Goal: Task Accomplishment & Management: Manage account settings

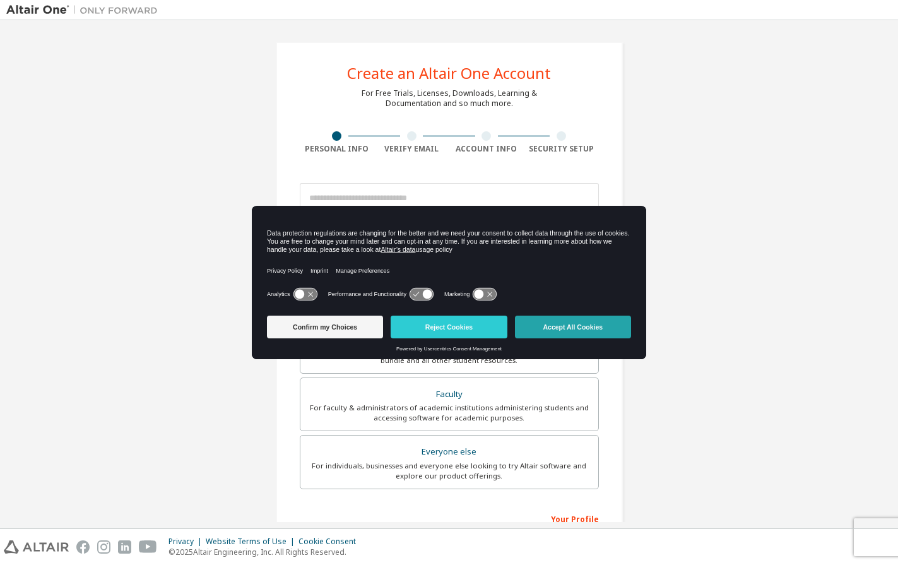
click at [581, 318] on button "Accept All Cookies" at bounding box center [573, 326] width 116 height 23
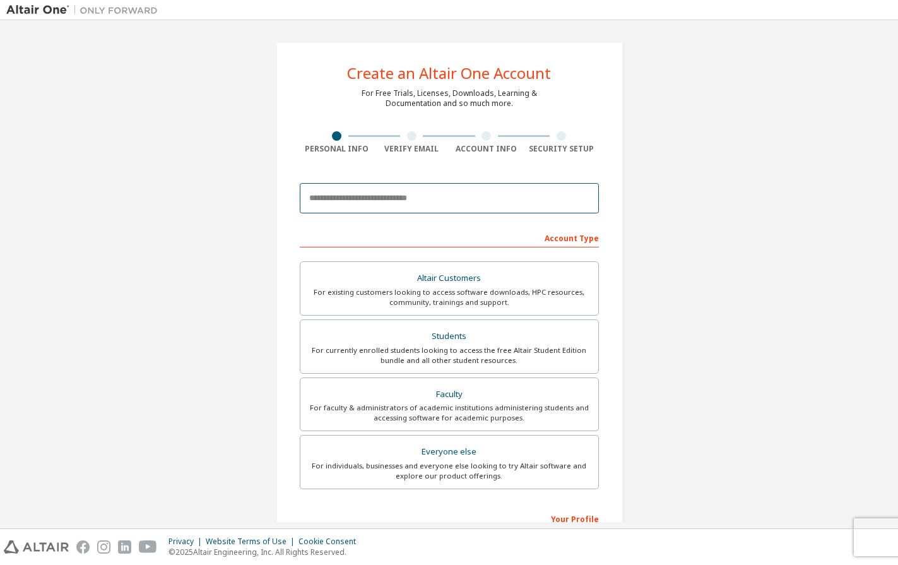
click at [447, 209] on input "email" at bounding box center [449, 198] width 299 height 30
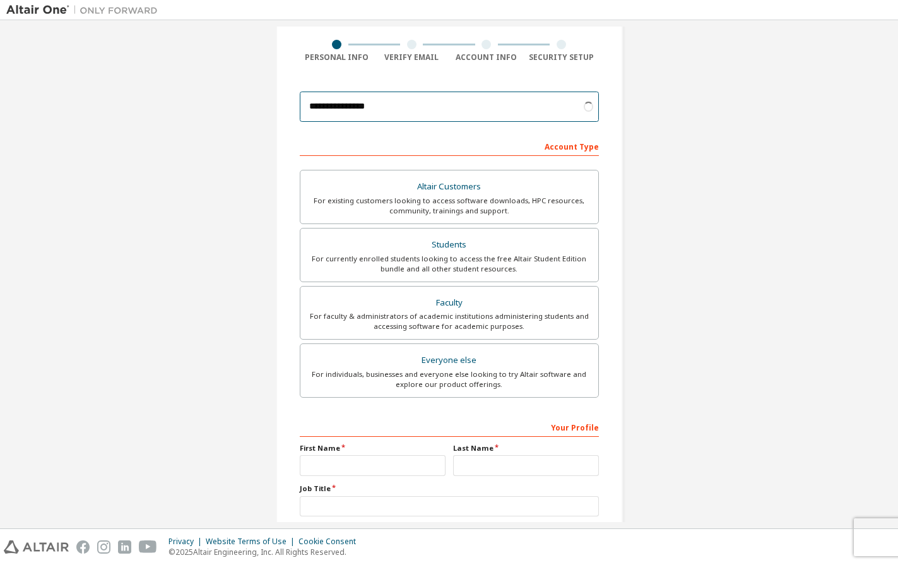
scroll to position [93, 0]
type input "**********"
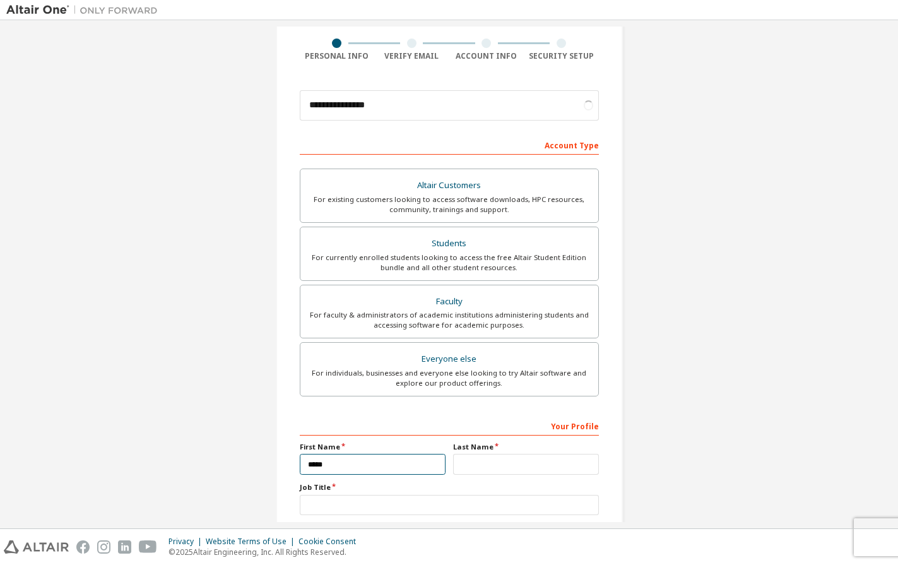
type input "*****"
type input "***"
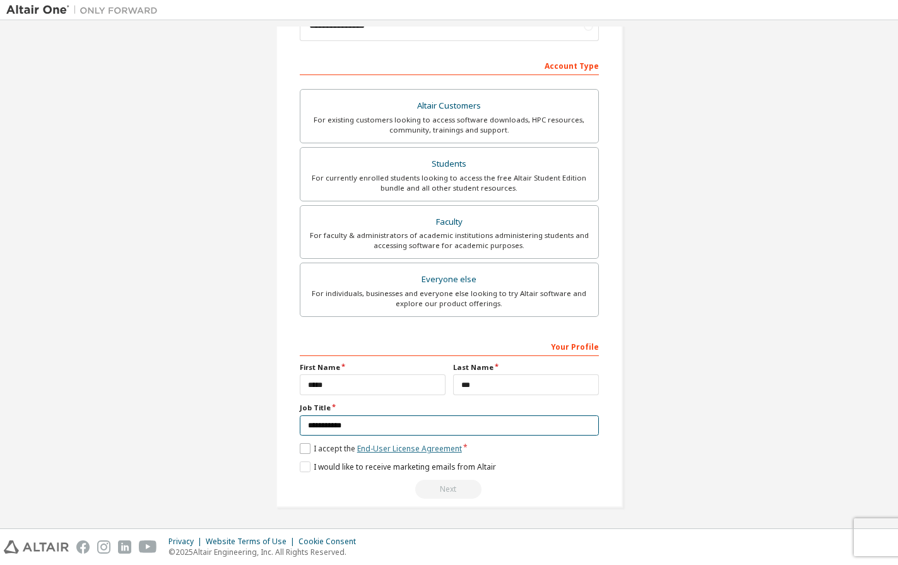
scroll to position [172, 0]
type input "**********"
click at [347, 449] on label "I accept the End-User License Agreement" at bounding box center [381, 448] width 162 height 11
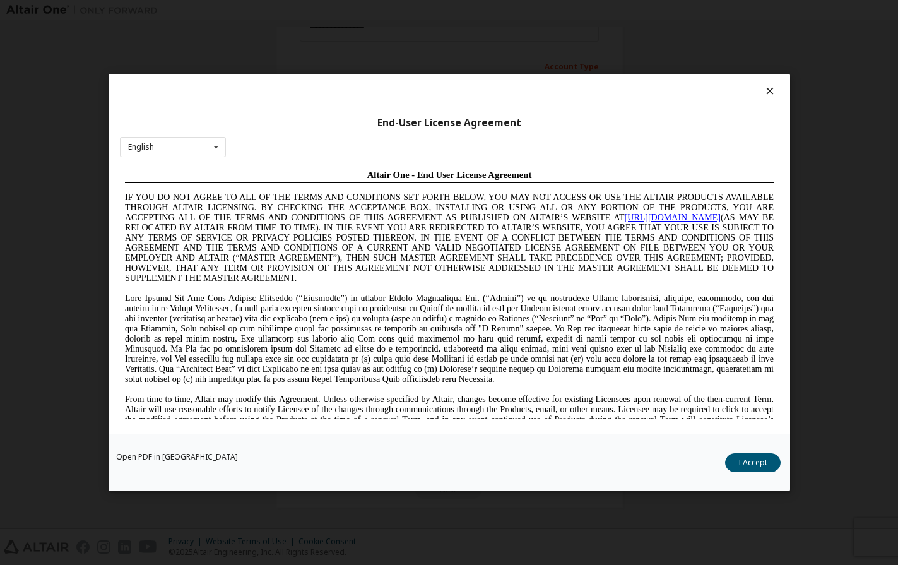
scroll to position [0, 0]
click at [753, 455] on button "I Accept" at bounding box center [753, 462] width 56 height 19
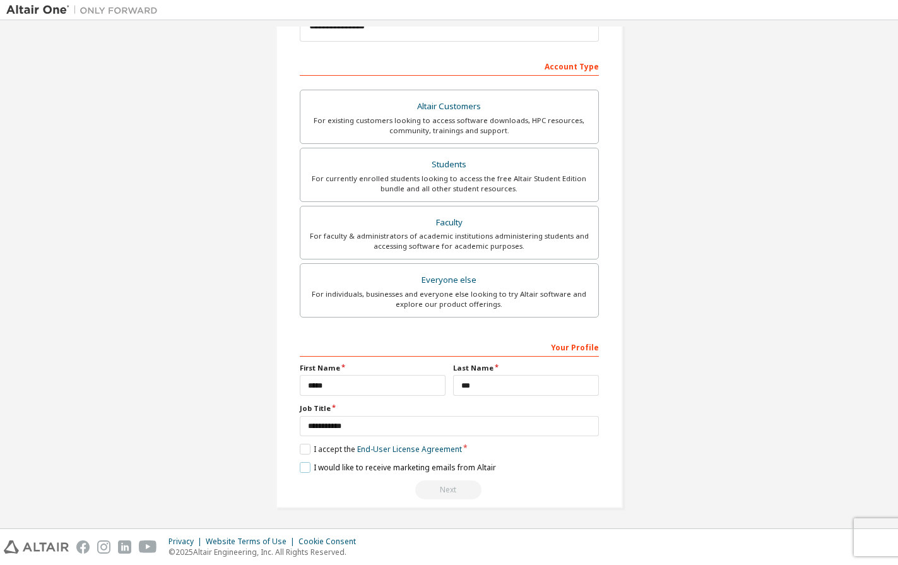
click at [307, 467] on label "I would like to receive marketing emails from Altair" at bounding box center [398, 467] width 196 height 11
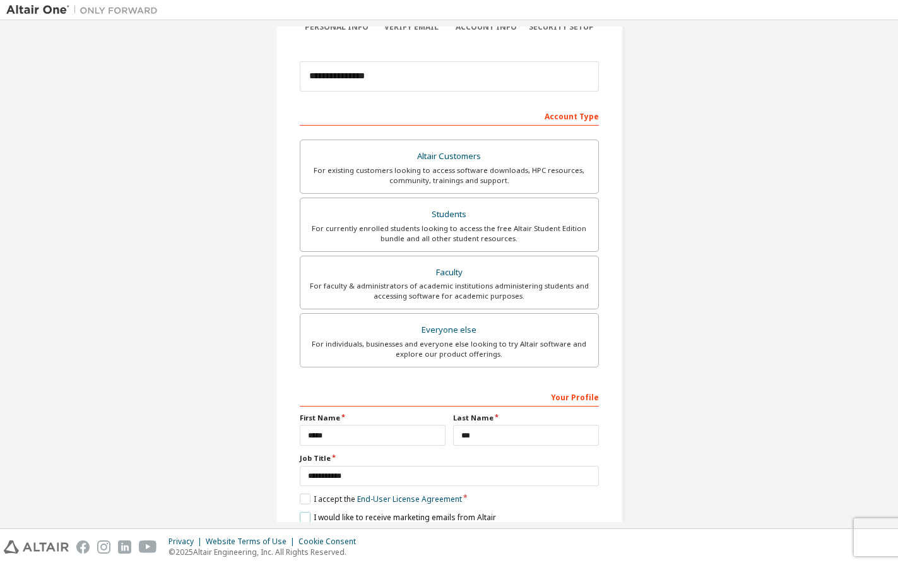
scroll to position [107, 0]
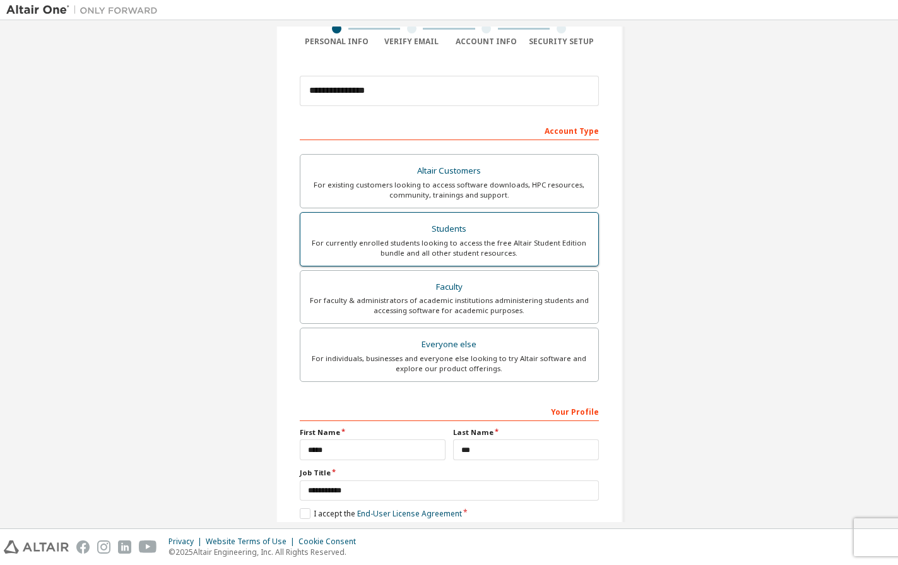
click at [500, 241] on div "For currently enrolled students looking to access the free Altair Student Editi…" at bounding box center [449, 248] width 283 height 20
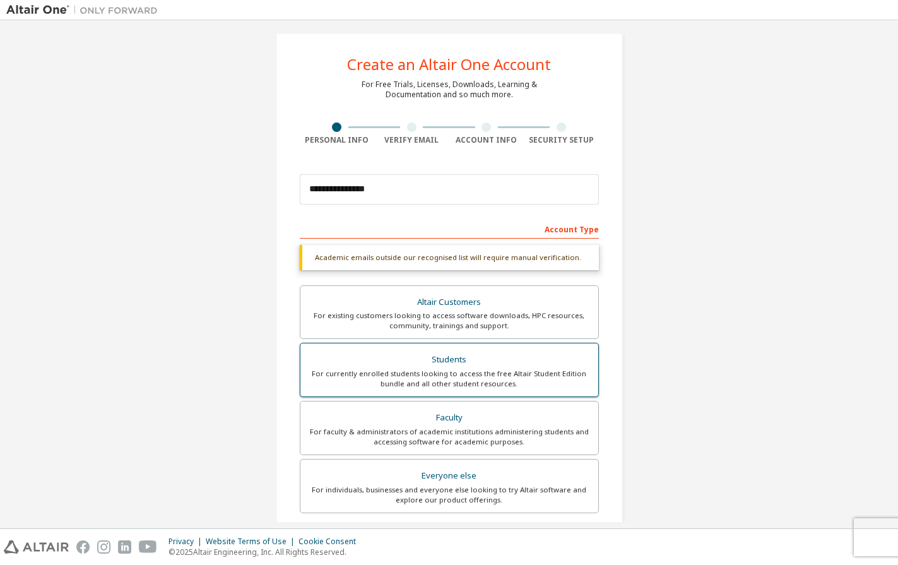
scroll to position [0, 0]
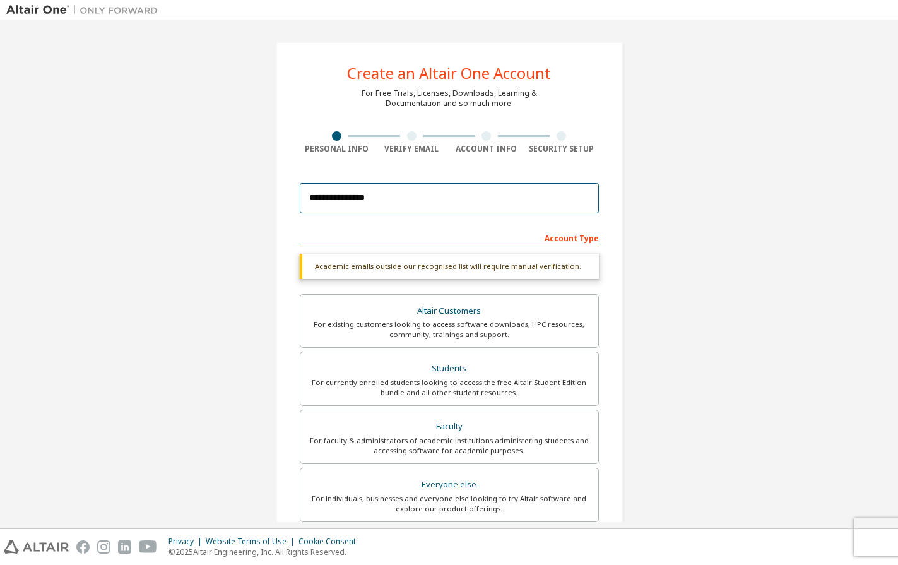
click at [400, 201] on input "**********" at bounding box center [449, 198] width 299 height 30
click at [702, 221] on div "**********" at bounding box center [448, 376] width 885 height 701
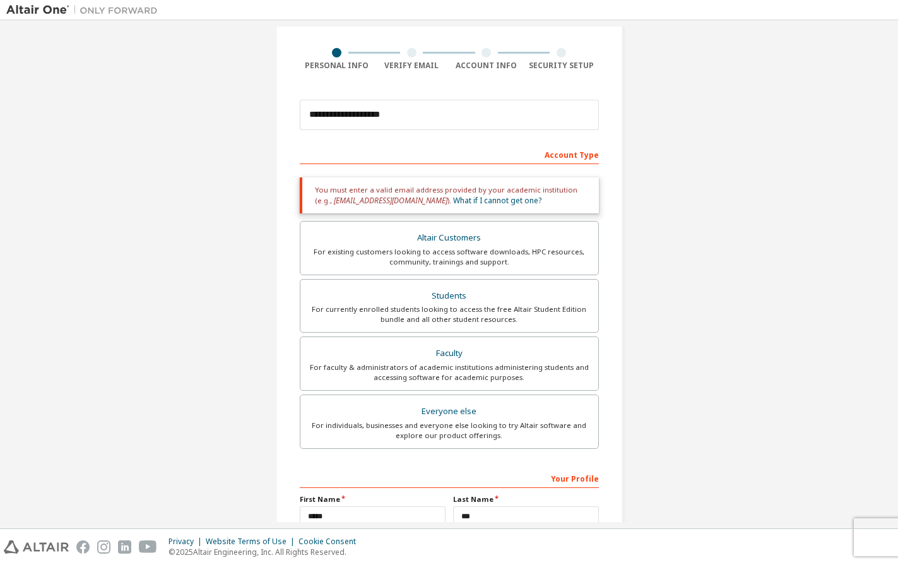
scroll to position [85, 0]
click at [454, 109] on input "**********" at bounding box center [449, 113] width 299 height 30
paste input "**********"
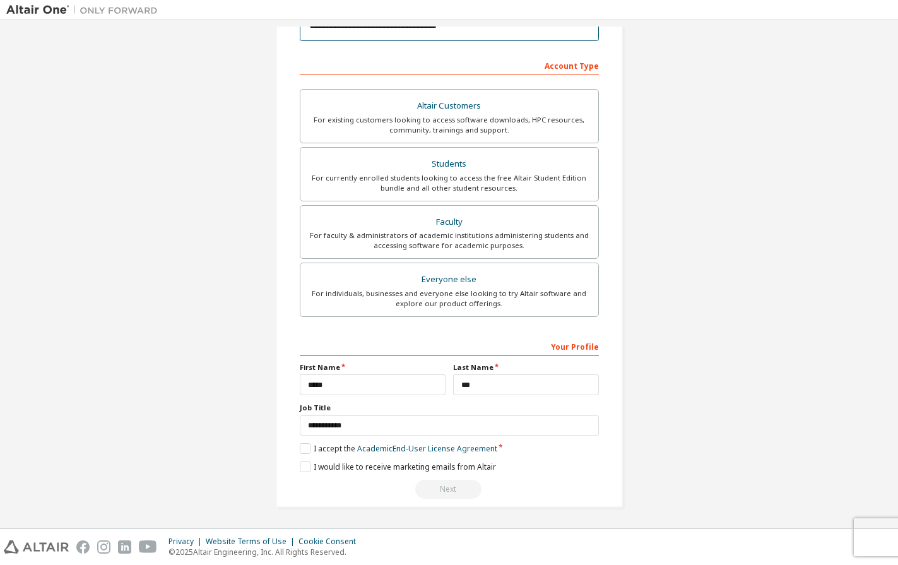
scroll to position [172, 0]
type input "**********"
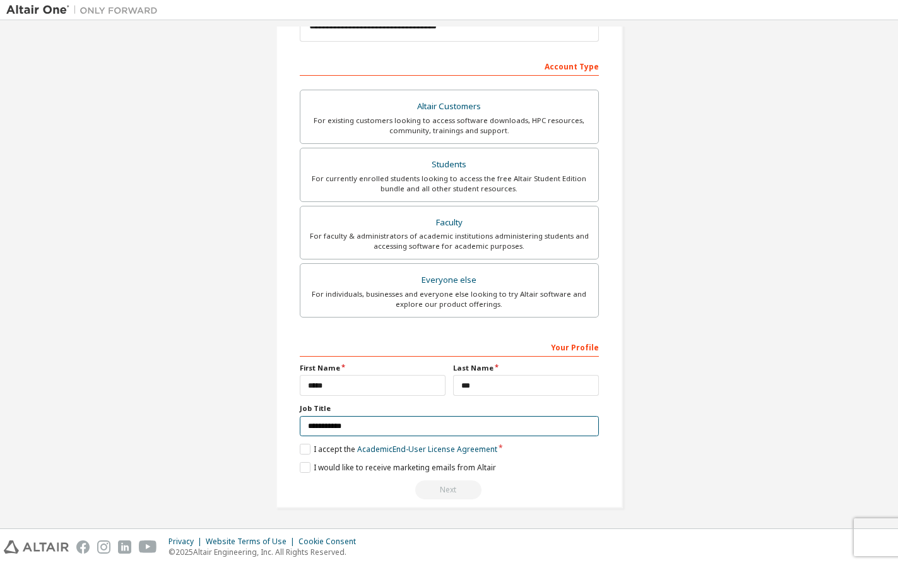
click at [409, 423] on input "**********" at bounding box center [449, 426] width 299 height 21
type input "**"
click at [654, 355] on div "**********" at bounding box center [448, 189] width 885 height 668
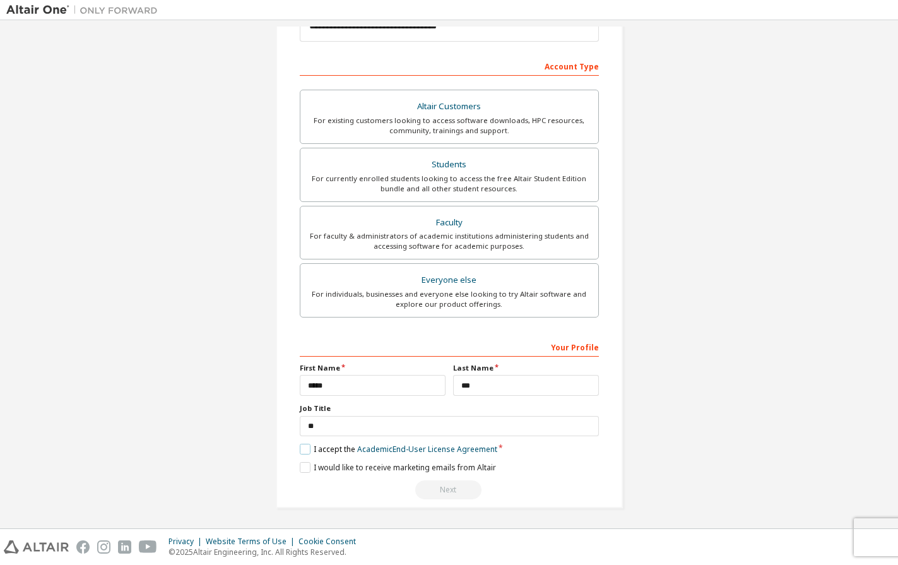
click at [300, 449] on label "I accept the Academic End-User License Agreement" at bounding box center [398, 448] width 197 height 11
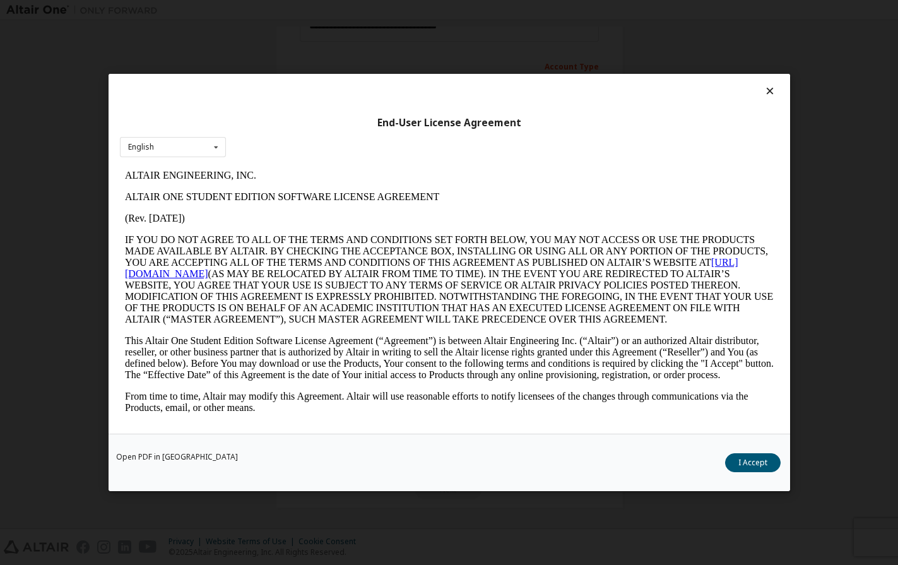
scroll to position [0, 0]
click at [737, 459] on button "I Accept" at bounding box center [753, 462] width 56 height 19
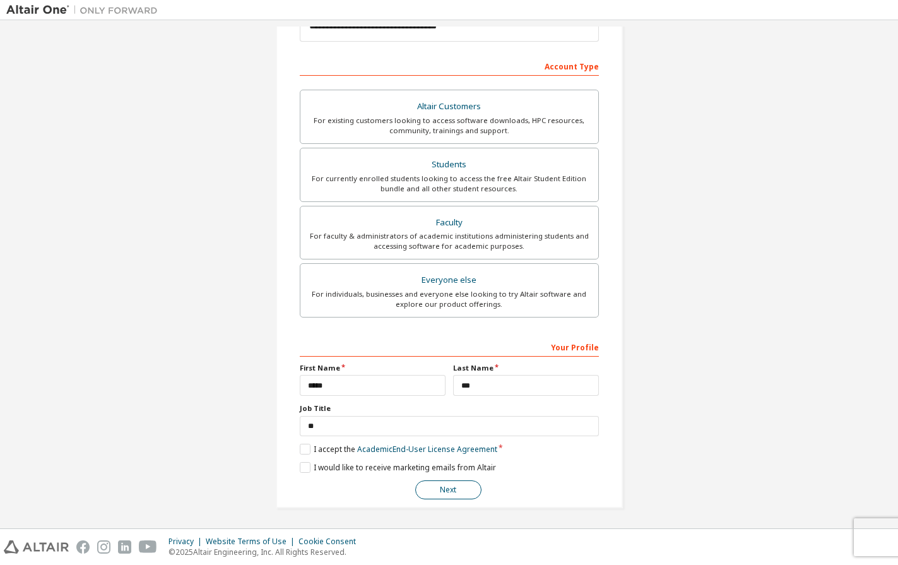
click at [438, 488] on button "Next" at bounding box center [448, 489] width 66 height 19
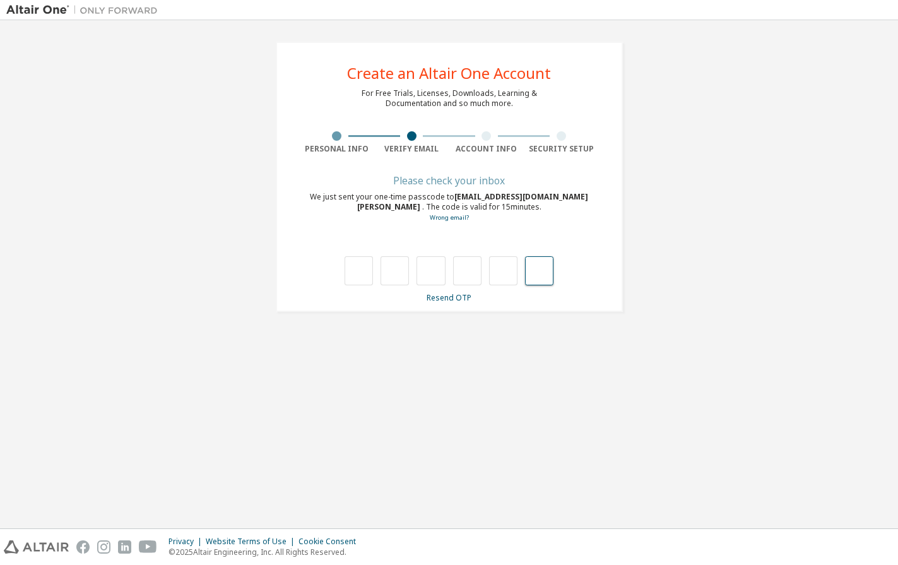
paste input "*"
type input "*"
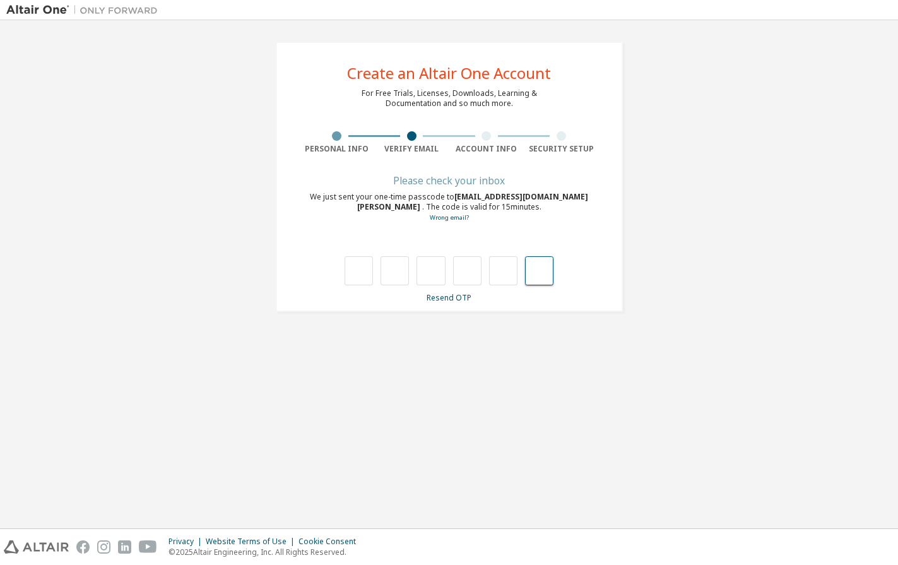
type input "*"
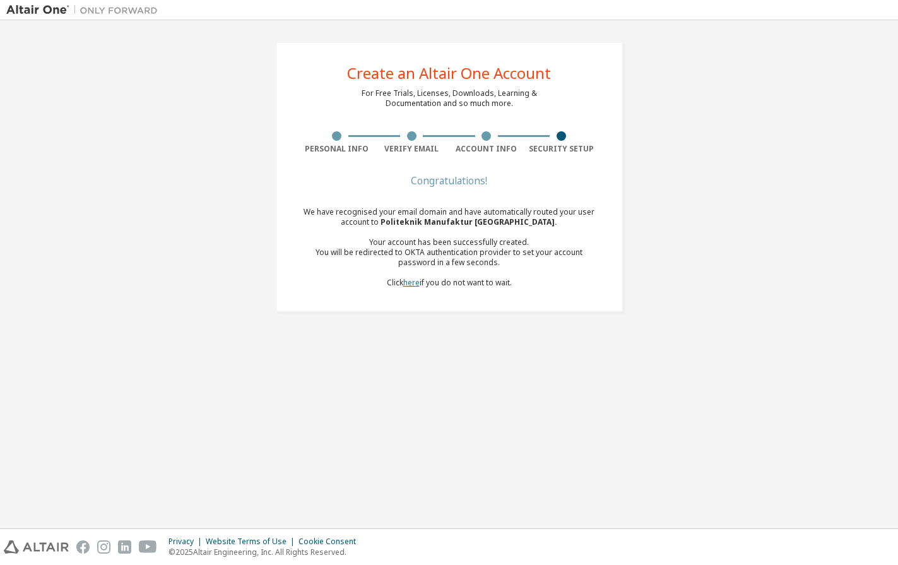
click at [406, 279] on link "here" at bounding box center [411, 282] width 16 height 11
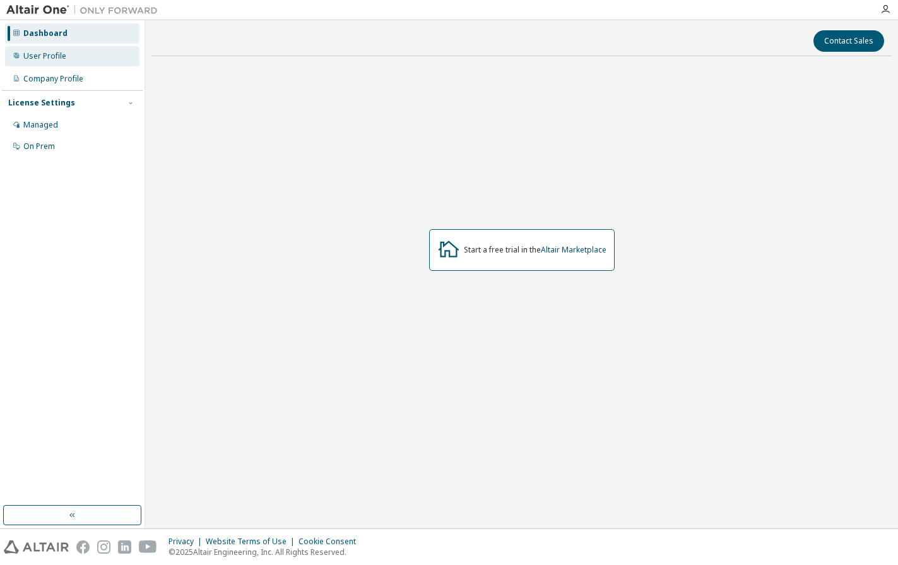
click at [38, 54] on div "User Profile" at bounding box center [44, 56] width 43 height 10
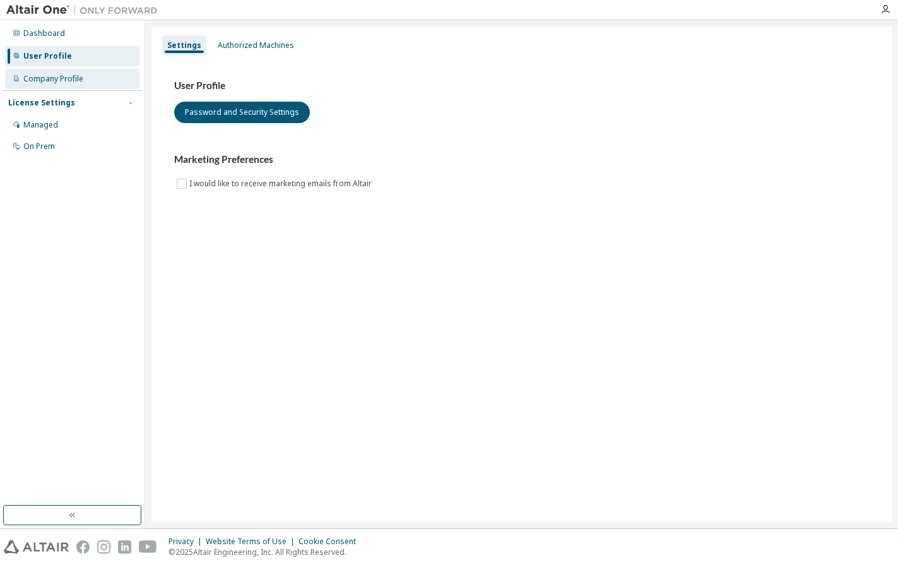
click at [71, 78] on div "Company Profile" at bounding box center [53, 79] width 60 height 10
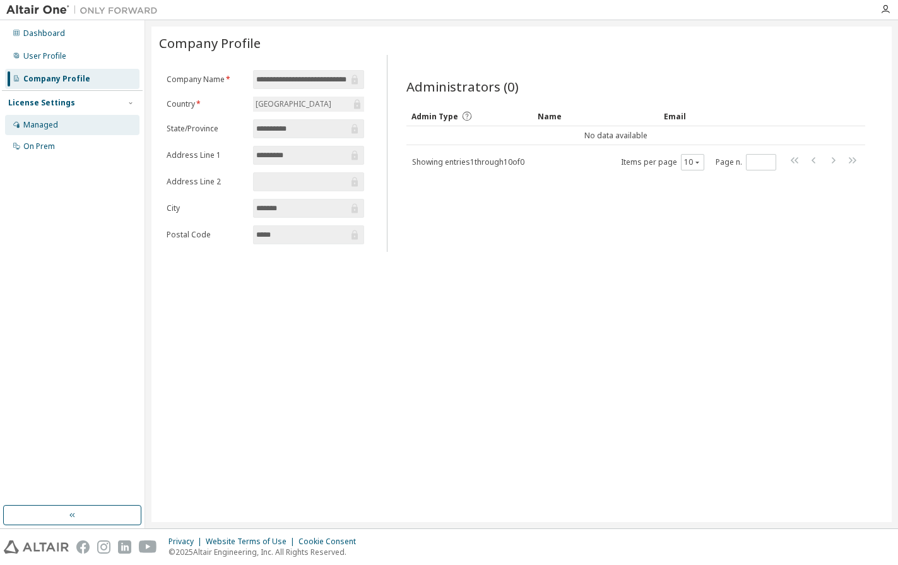
click at [50, 118] on div "Managed" at bounding box center [72, 125] width 134 height 20
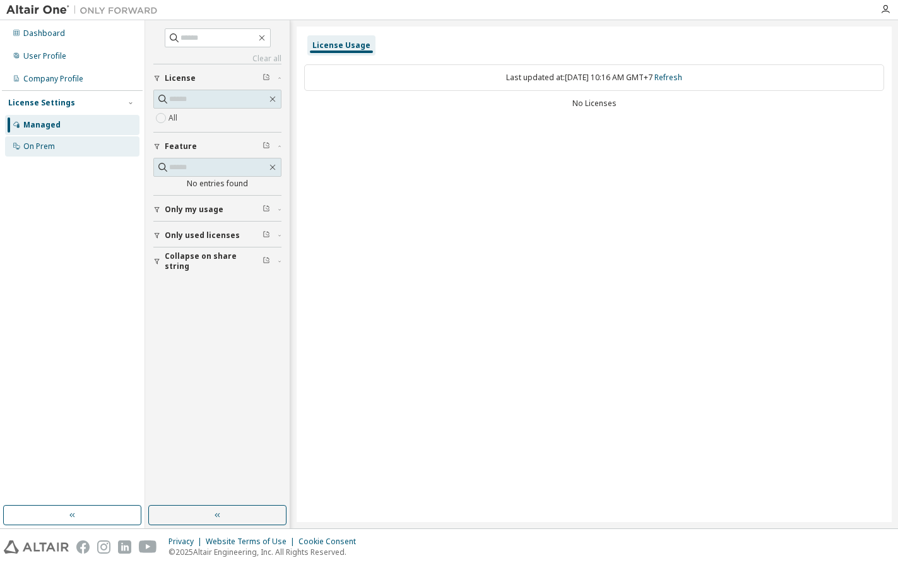
click at [51, 141] on div "On Prem" at bounding box center [39, 146] width 32 height 10
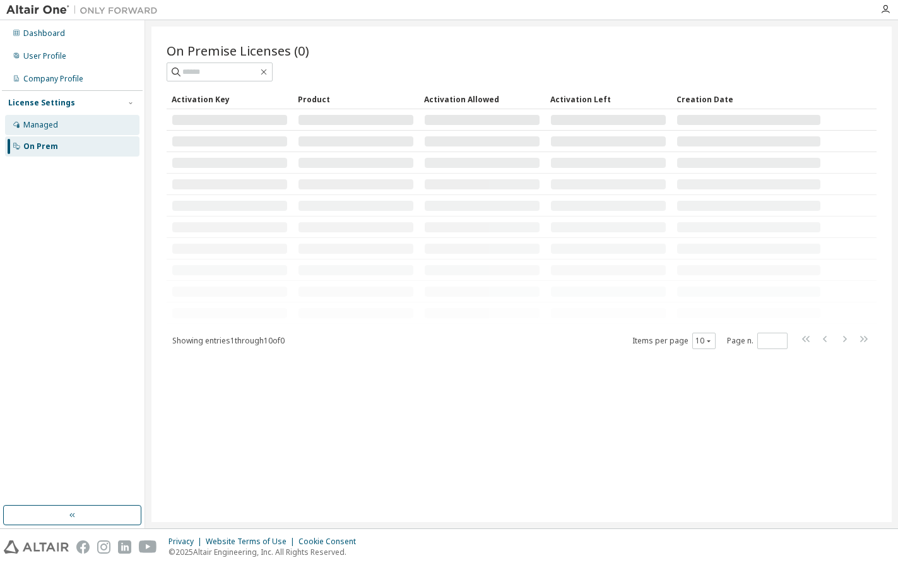
click at [57, 122] on div "Managed" at bounding box center [40, 125] width 35 height 10
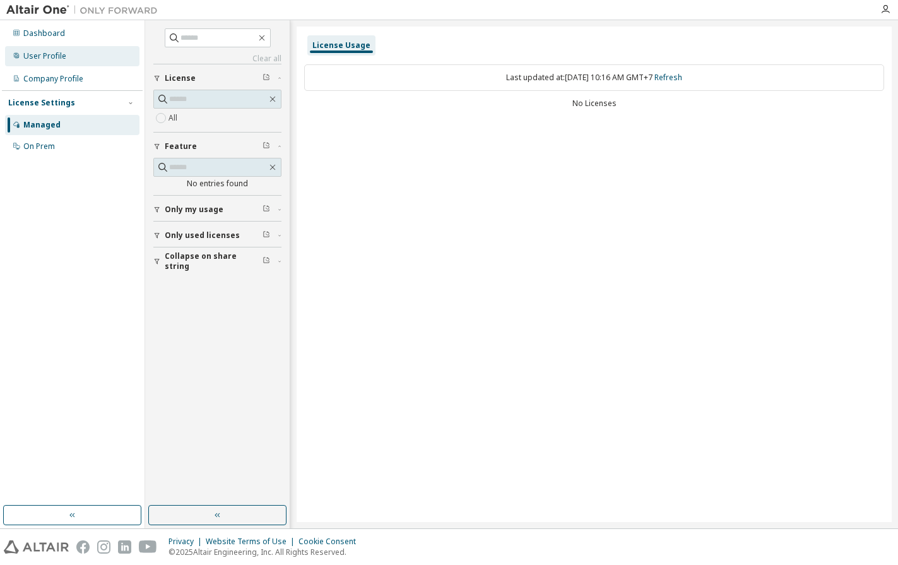
click at [59, 55] on div "User Profile" at bounding box center [44, 56] width 43 height 10
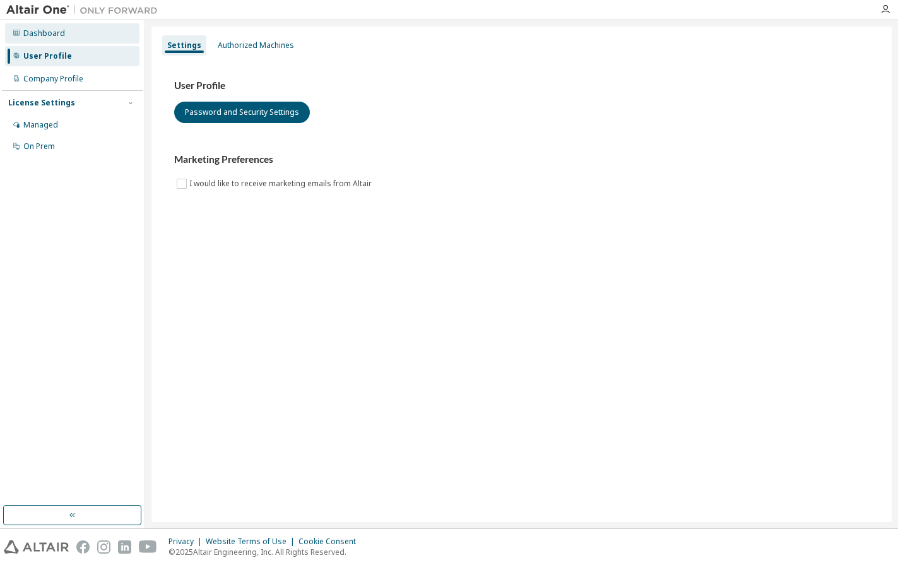
click at [48, 36] on div "Dashboard" at bounding box center [44, 33] width 42 height 10
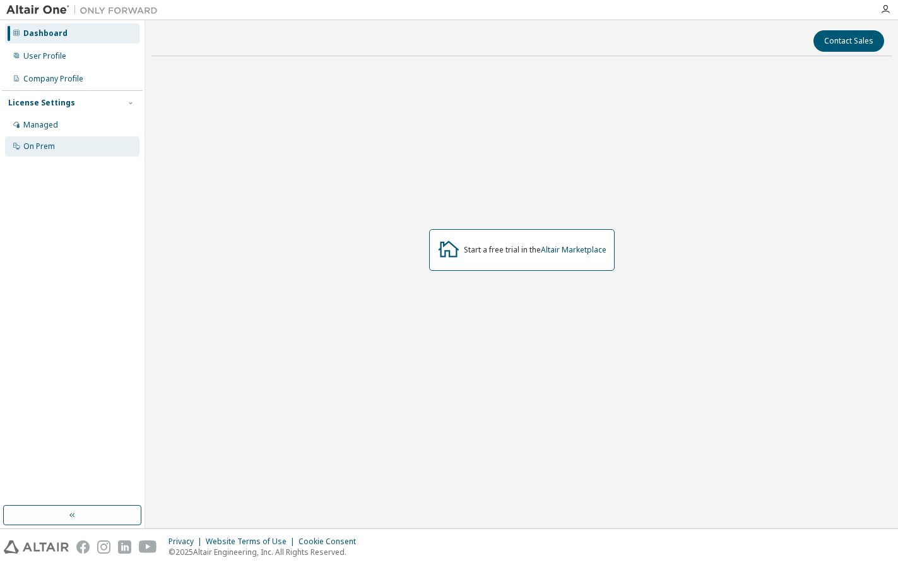
click at [69, 143] on div "On Prem" at bounding box center [72, 146] width 134 height 20
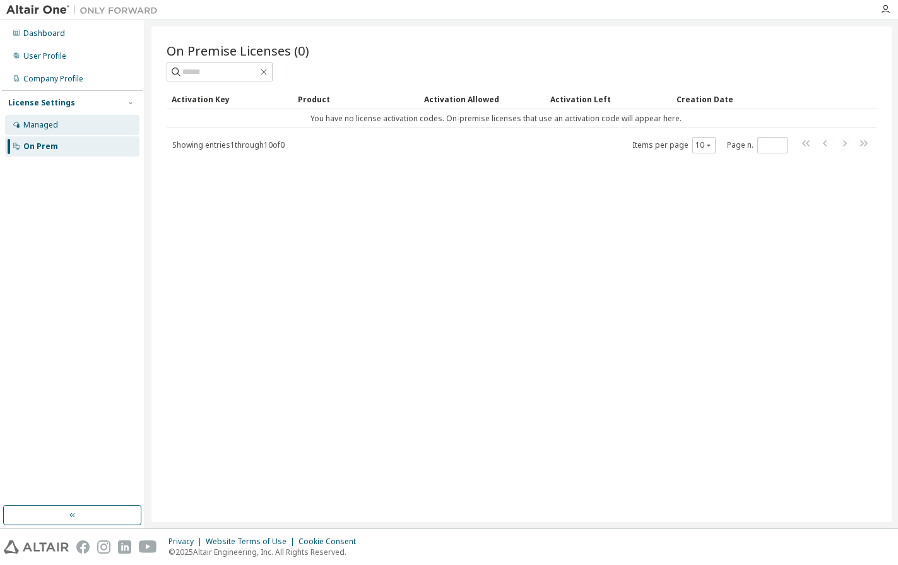
click at [76, 129] on div "Managed" at bounding box center [72, 125] width 134 height 20
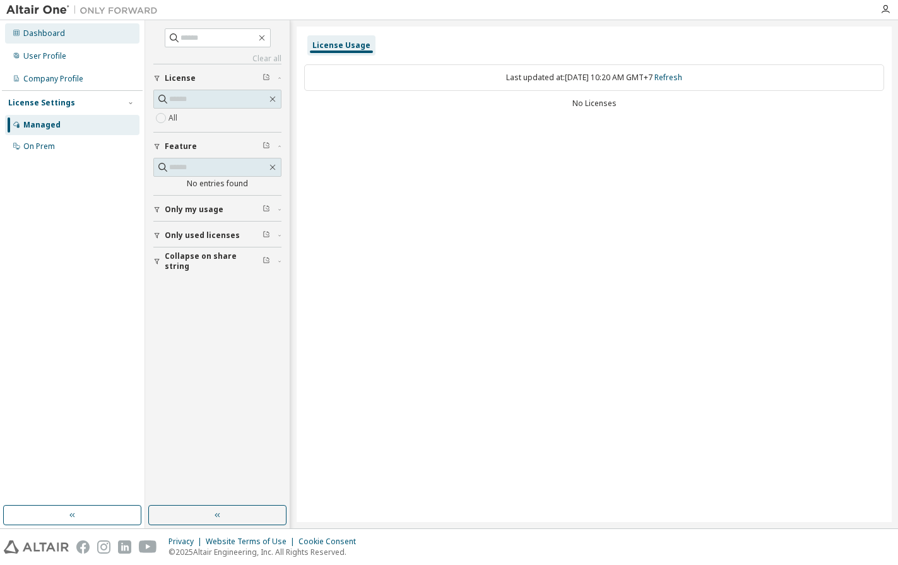
click at [62, 37] on div "Dashboard" at bounding box center [44, 33] width 42 height 10
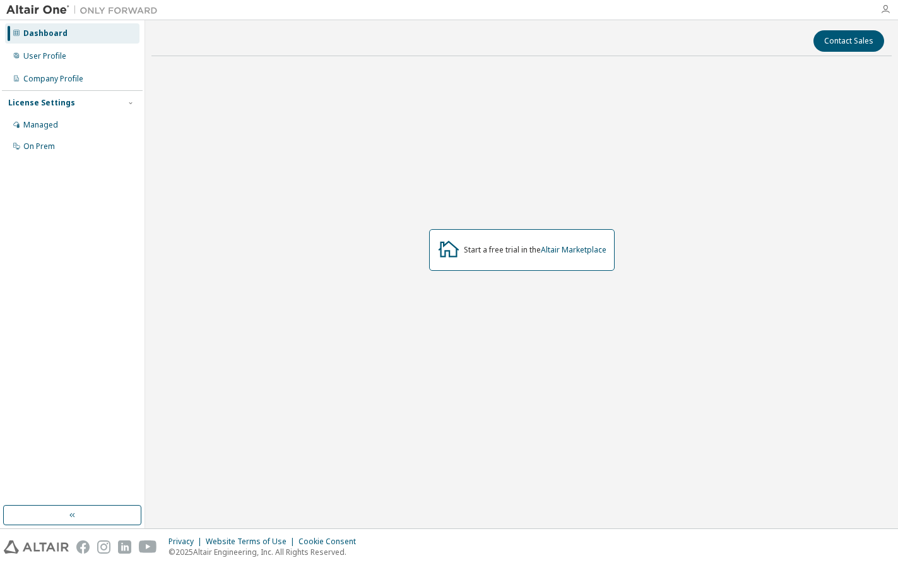
click at [887, 8] on icon "button" at bounding box center [885, 9] width 10 height 10
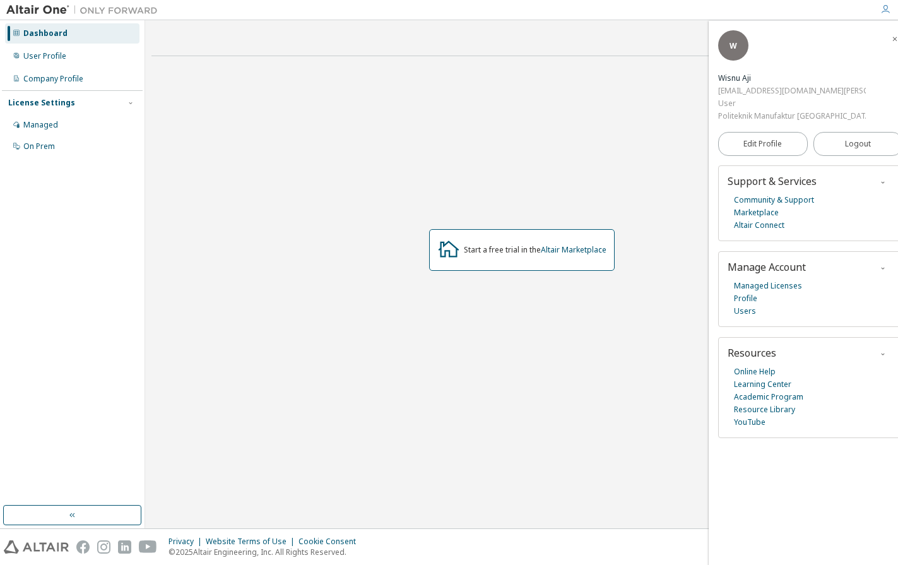
click at [536, 204] on div "Start a free trial in the Altair Marketplace" at bounding box center [521, 249] width 740 height 367
click at [88, 326] on div "Dashboard User Profile Company Profile License Settings Managed On Prem" at bounding box center [72, 262] width 141 height 481
click at [71, 515] on icon "button" at bounding box center [72, 515] width 10 height 10
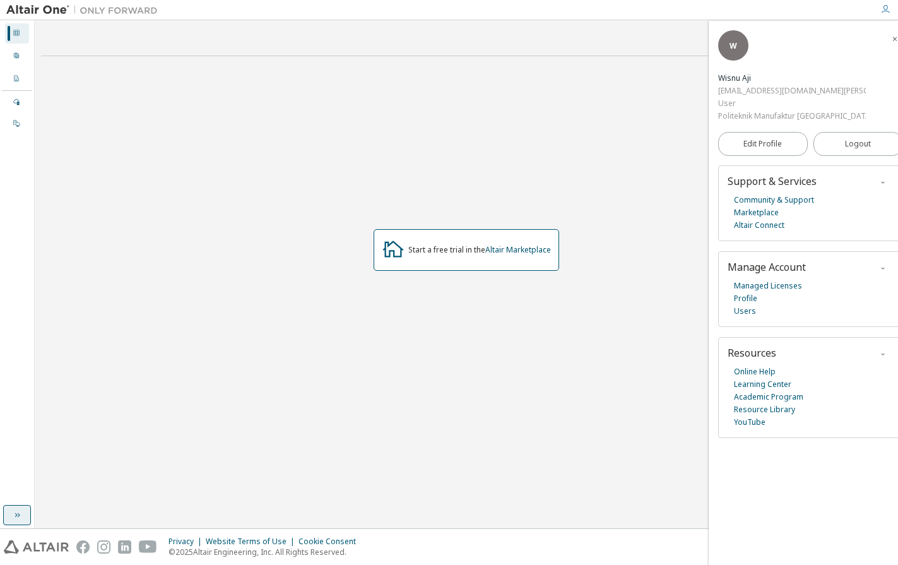
click at [15, 27] on div "Dashboard" at bounding box center [17, 33] width 24 height 20
click at [16, 58] on icon at bounding box center [16, 55] width 5 height 5
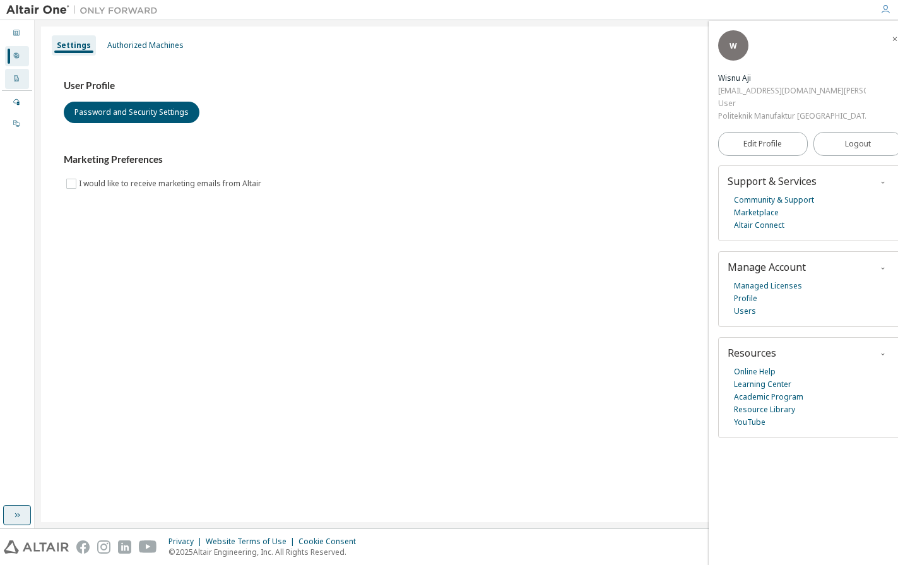
click at [18, 83] on div at bounding box center [17, 79] width 8 height 10
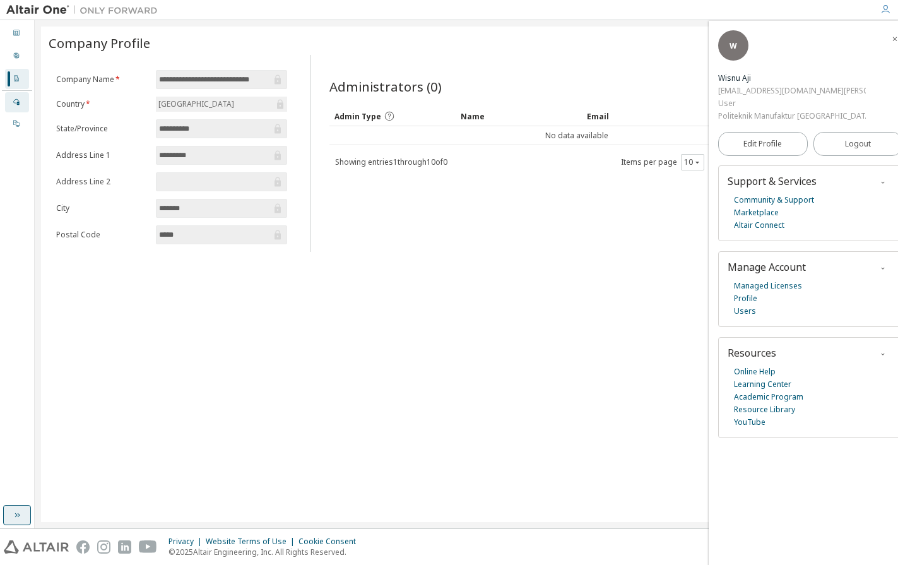
click at [18, 99] on icon at bounding box center [17, 102] width 8 height 8
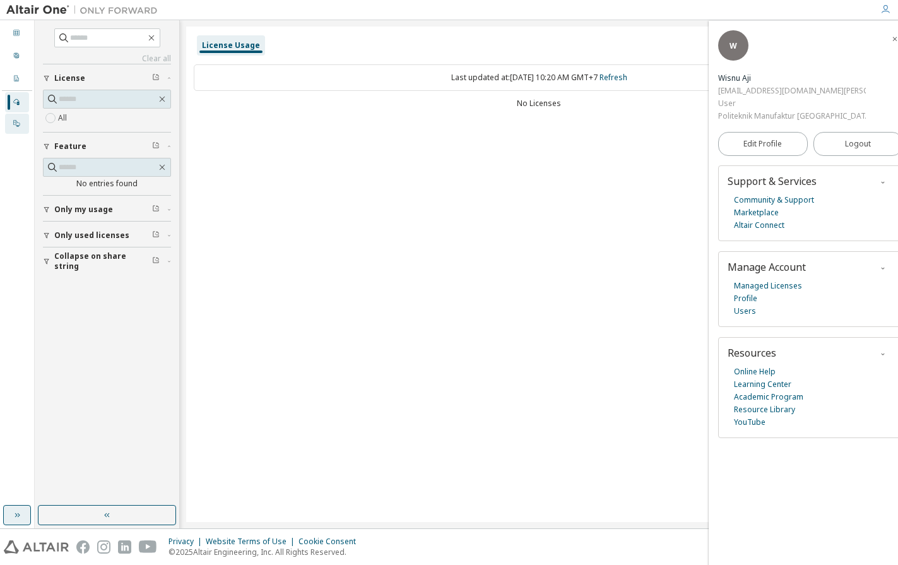
click at [19, 127] on div at bounding box center [17, 124] width 8 height 10
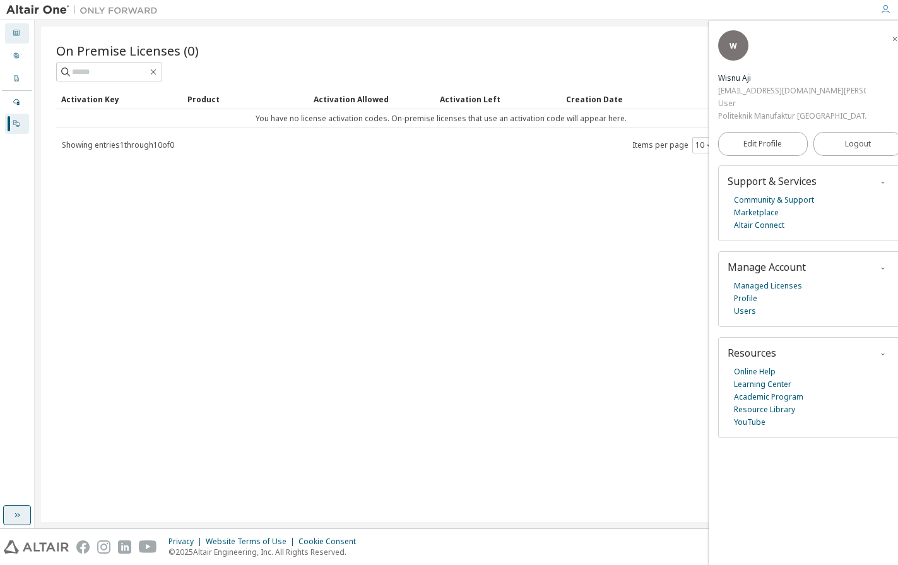
click at [15, 35] on icon at bounding box center [17, 33] width 8 height 8
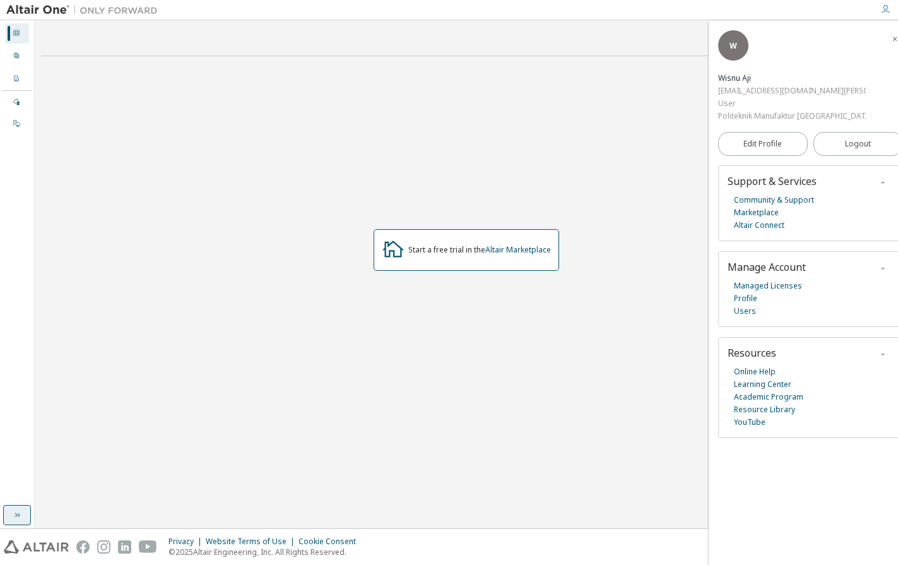
click at [601, 193] on div "Start a free trial in the Altair Marketplace" at bounding box center [466, 249] width 850 height 367
click at [35, 11] on img at bounding box center [85, 10] width 158 height 13
click at [19, 59] on icon at bounding box center [17, 56] width 8 height 8
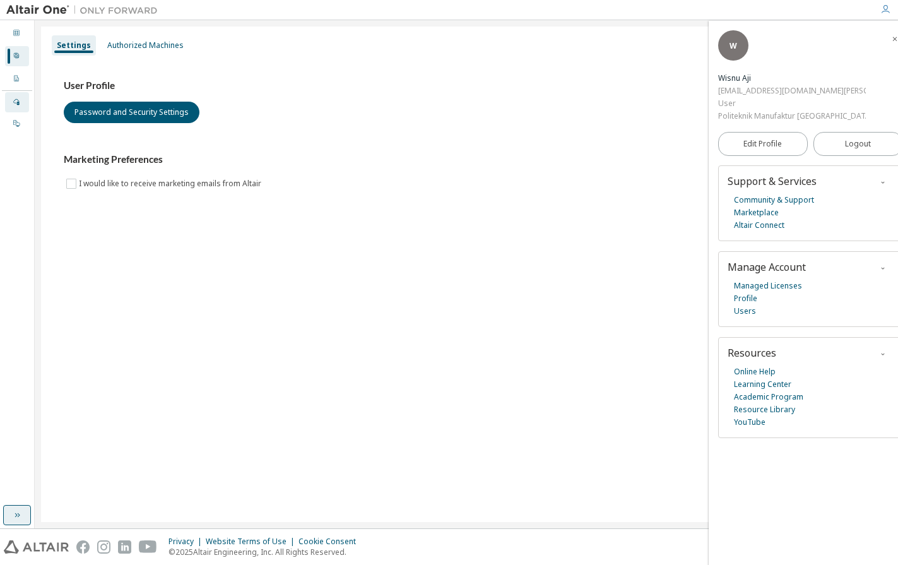
click at [16, 95] on div "Managed" at bounding box center [17, 102] width 24 height 20
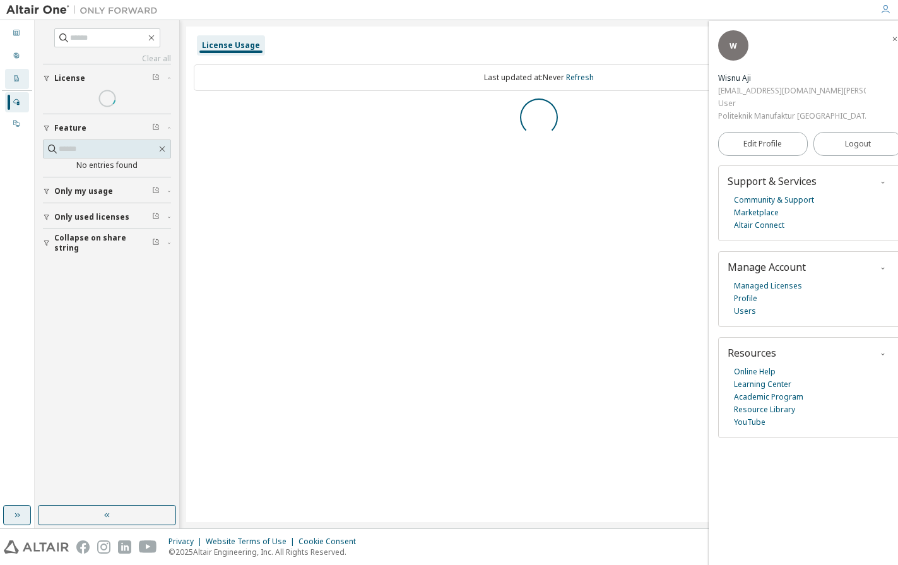
click at [18, 77] on icon at bounding box center [17, 78] width 8 height 8
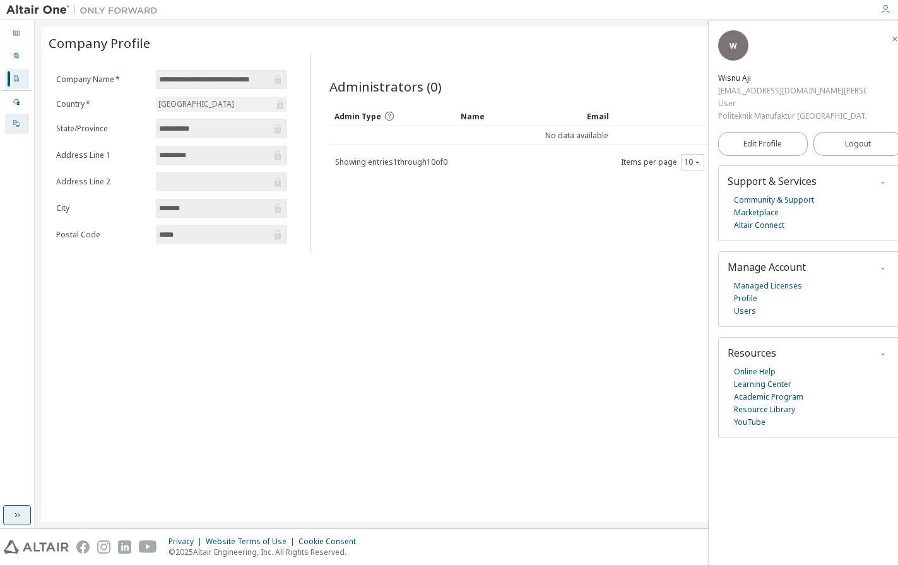
click at [17, 129] on div "On Prem" at bounding box center [17, 124] width 24 height 20
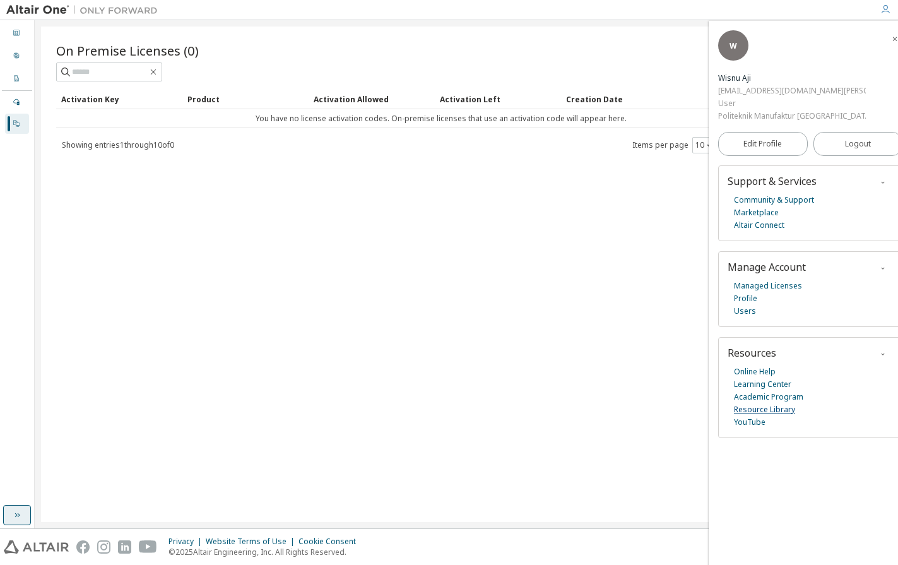
click at [770, 403] on link "Resource Library" at bounding box center [764, 409] width 61 height 13
click at [18, 15] on img at bounding box center [85, 10] width 158 height 13
click at [883, 9] on icon "button" at bounding box center [885, 9] width 10 height 10
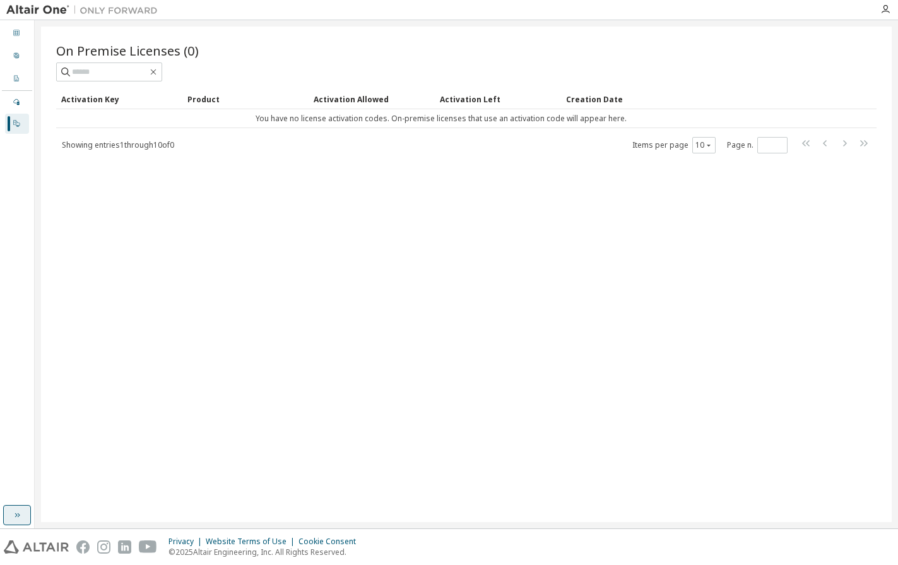
click at [15, 519] on icon "button" at bounding box center [17, 515] width 10 height 10
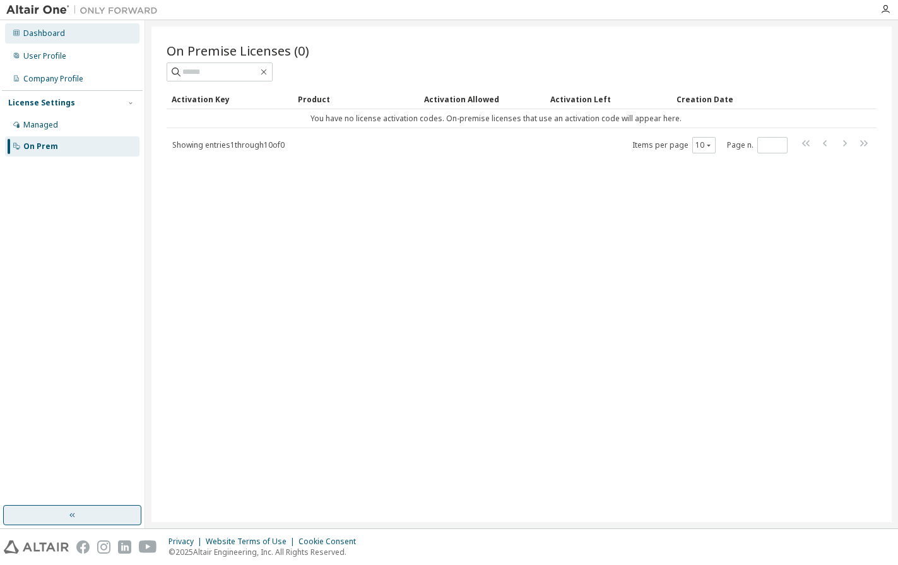
click at [47, 30] on div "Dashboard" at bounding box center [44, 33] width 42 height 10
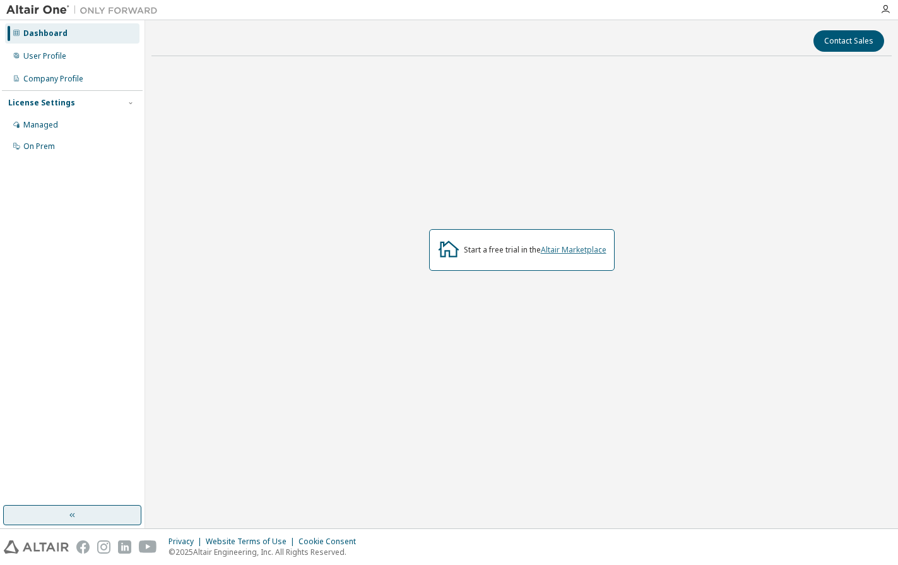
click at [590, 250] on link "Altair Marketplace" at bounding box center [574, 249] width 66 height 11
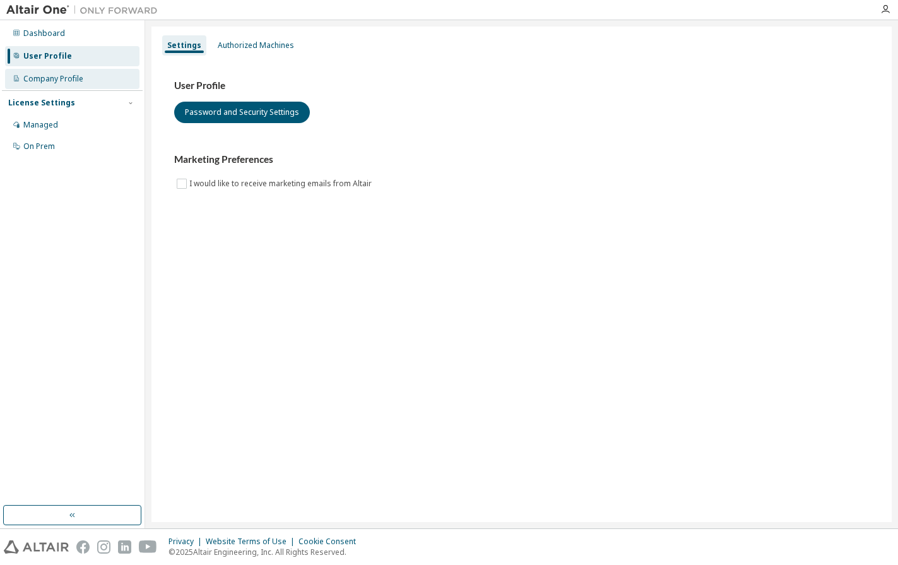
click at [81, 82] on div "Company Profile" at bounding box center [53, 79] width 60 height 10
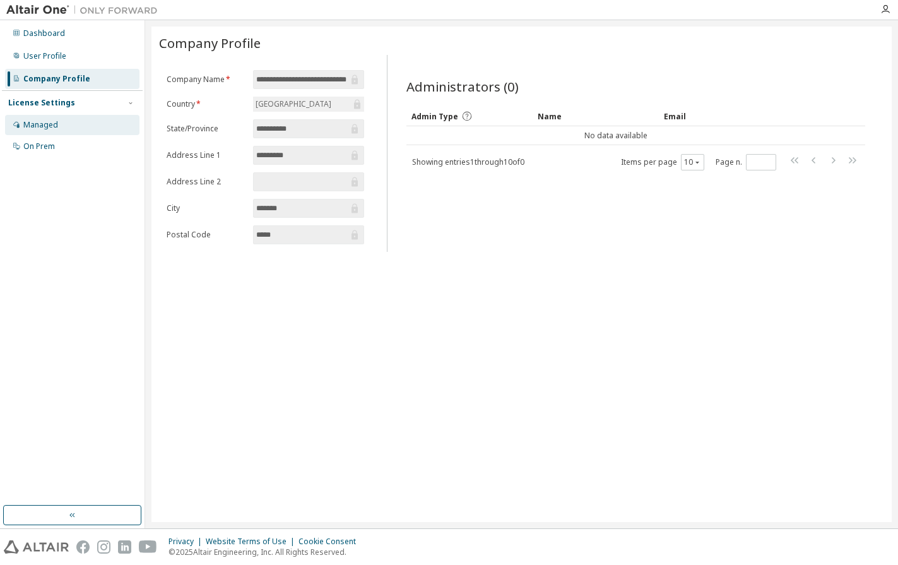
click at [67, 126] on div "Managed" at bounding box center [72, 125] width 134 height 20
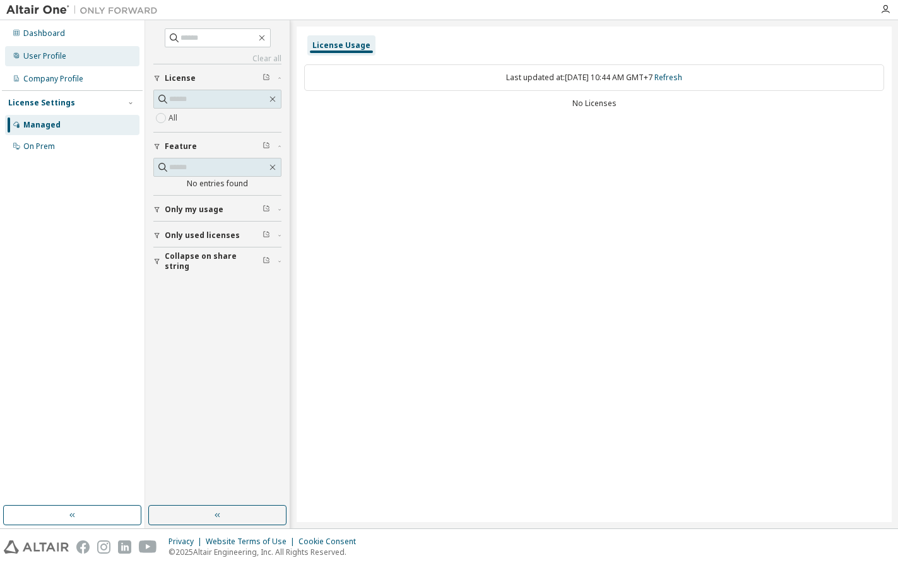
click at [73, 55] on div "User Profile" at bounding box center [72, 56] width 134 height 20
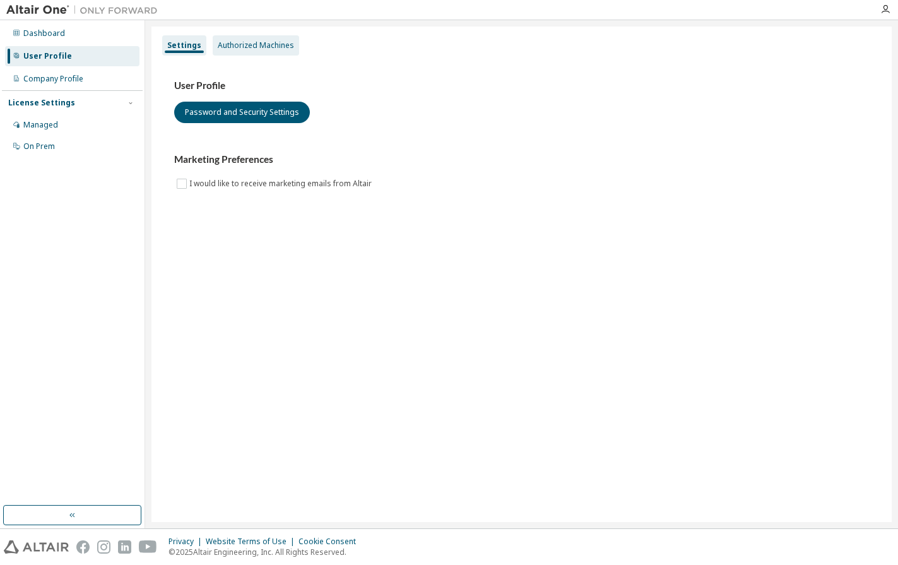
click at [234, 50] on div "Authorized Machines" at bounding box center [256, 45] width 86 height 20
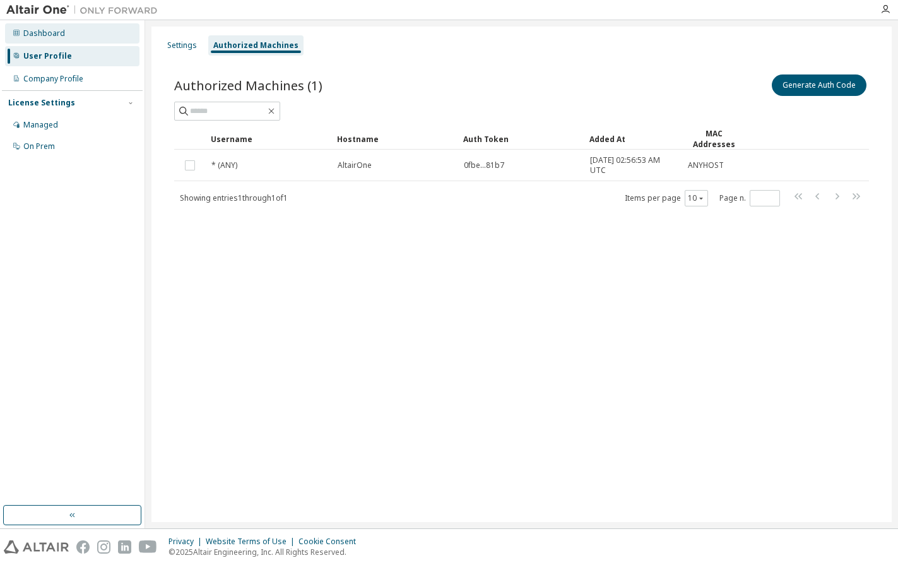
click at [71, 35] on div "Dashboard" at bounding box center [72, 33] width 134 height 20
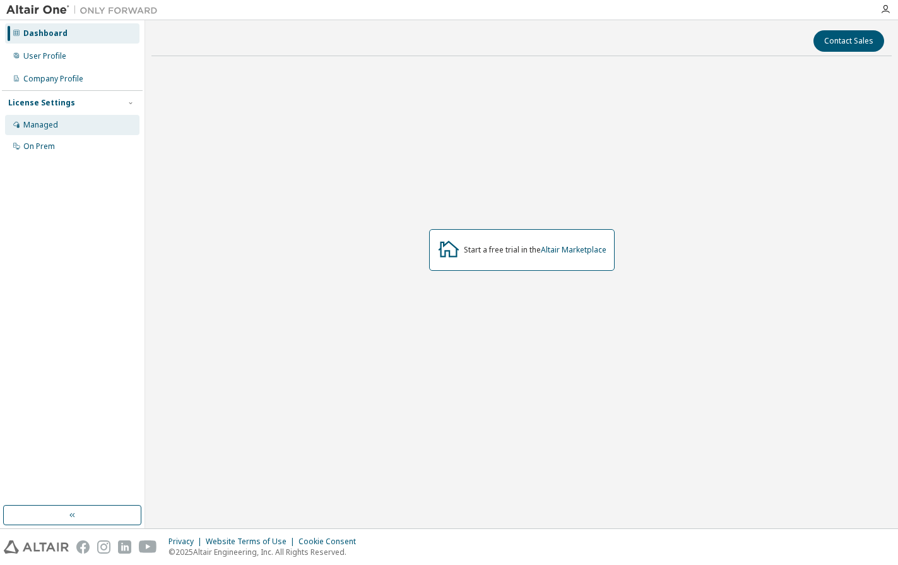
click at [59, 123] on div "Managed" at bounding box center [72, 125] width 134 height 20
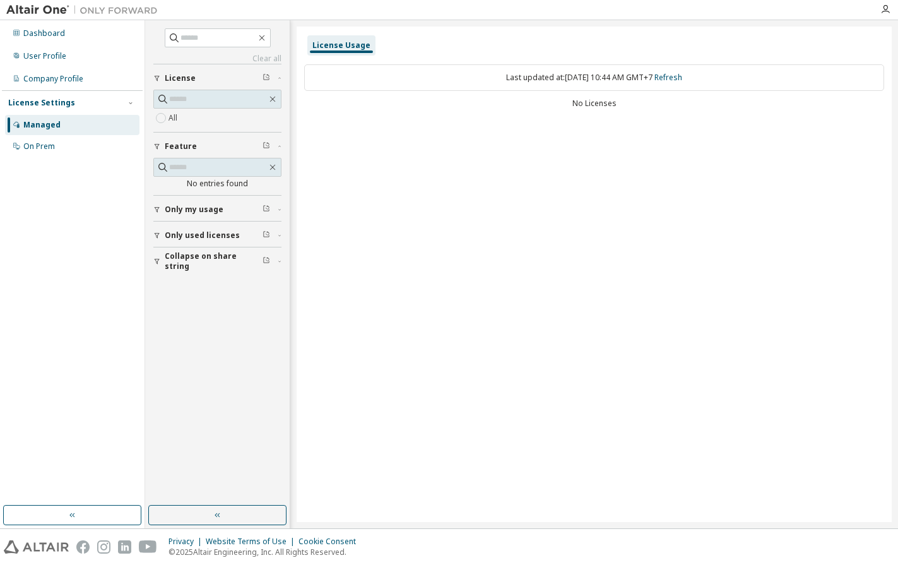
click at [567, 76] on div "Last updated at: Fri 2025-10-10 10:44 AM GMT+7 Refresh" at bounding box center [594, 77] width 580 height 26
click at [672, 81] on link "Refresh" at bounding box center [668, 77] width 28 height 11
click at [56, 145] on div "On Prem" at bounding box center [72, 146] width 134 height 20
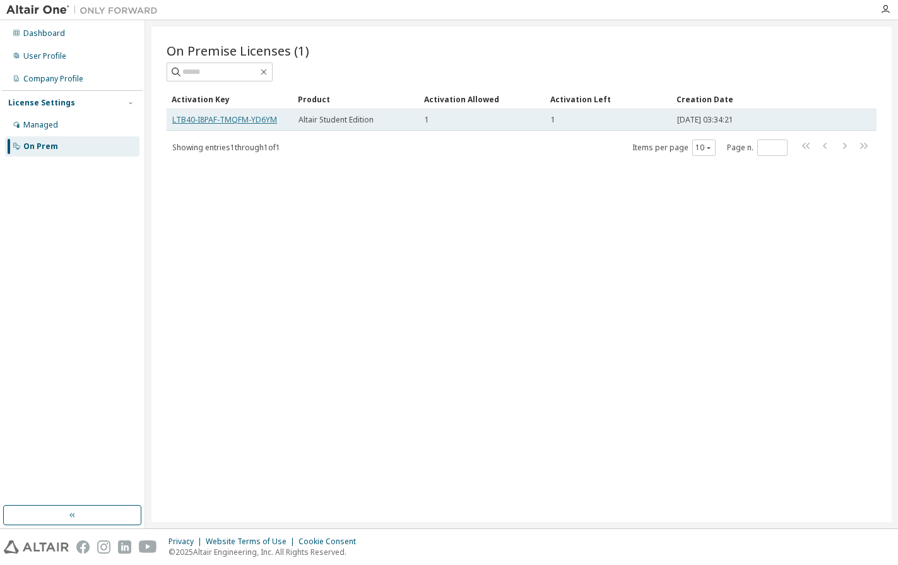
click at [263, 122] on link "LTB40-I8PAF-TMQFM-YD6YM" at bounding box center [224, 119] width 105 height 11
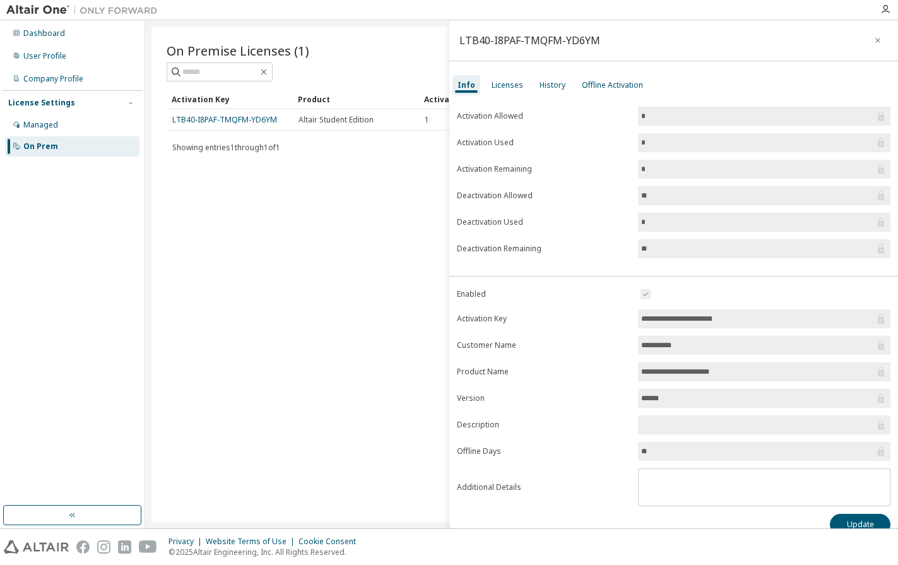
click at [692, 315] on input "**********" at bounding box center [758, 318] width 234 height 13
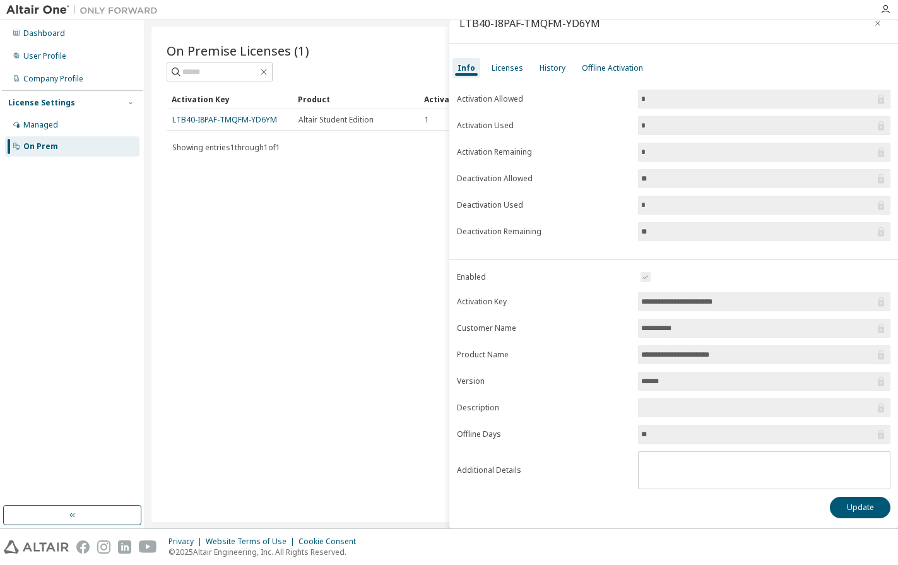
scroll to position [17, 0]
click at [507, 68] on div "Licenses" at bounding box center [507, 68] width 32 height 10
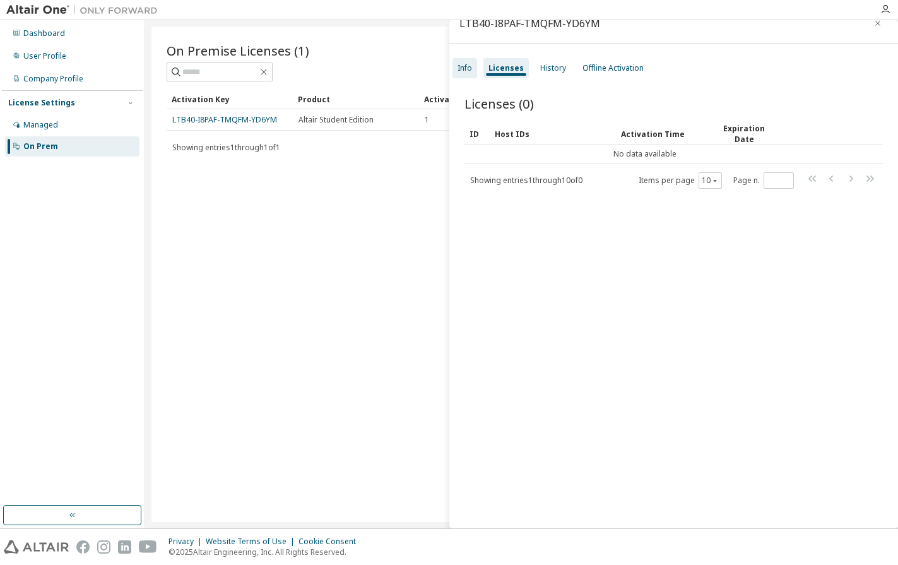
click at [468, 66] on div "Info" at bounding box center [464, 68] width 15 height 10
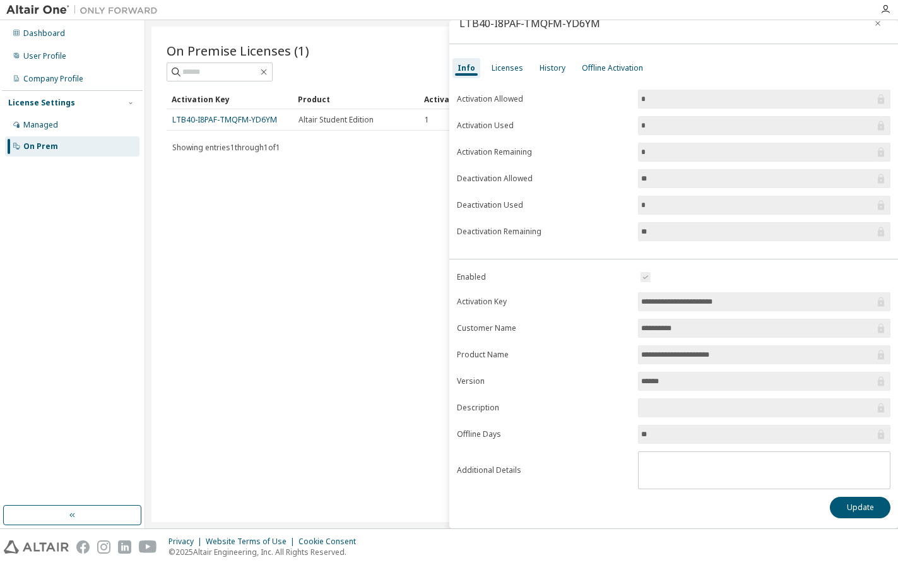
click at [886, 4] on div at bounding box center [884, 9] width 25 height 19
click at [885, 10] on icon "button" at bounding box center [885, 9] width 10 height 10
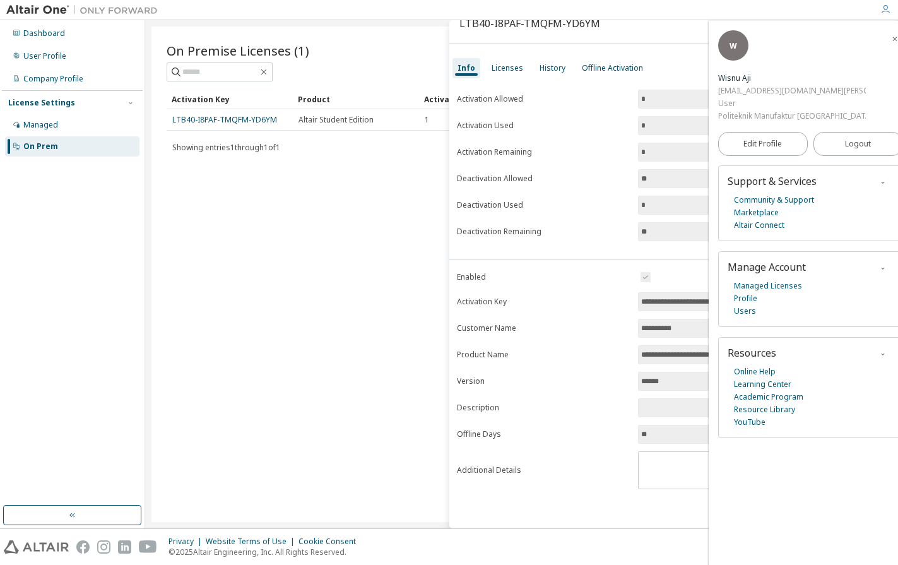
click at [780, 90] on div "225545002@mhs.polman-bandung.ac.id" at bounding box center [792, 91] width 148 height 13
click at [891, 40] on icon "button" at bounding box center [895, 39] width 8 height 8
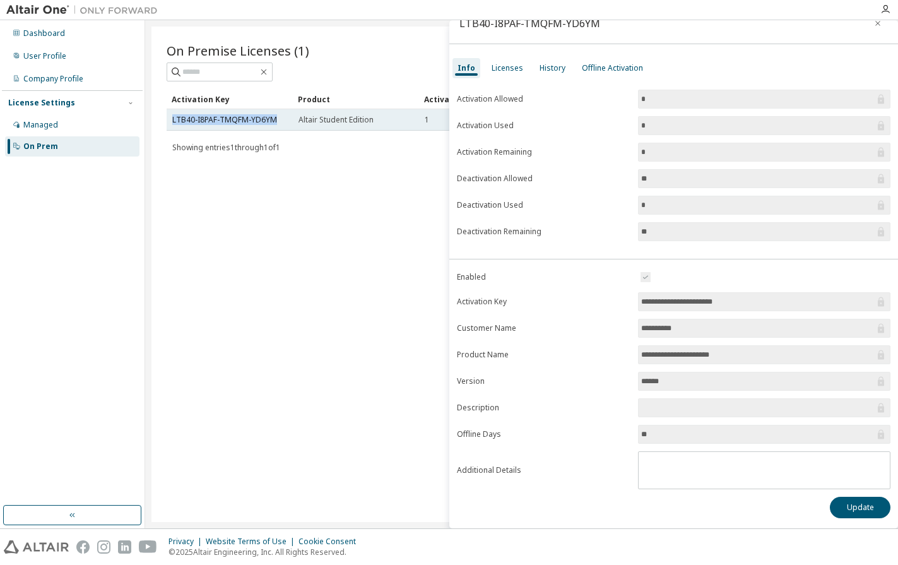
drag, startPoint x: 283, startPoint y: 120, endPoint x: 168, endPoint y: 120, distance: 114.8
click at [168, 120] on td "LTB40-I8PAF-TMQFM-YD6YM" at bounding box center [230, 119] width 126 height 21
copy link "LTB40-I8PAF-TMQFM-YD6YM"
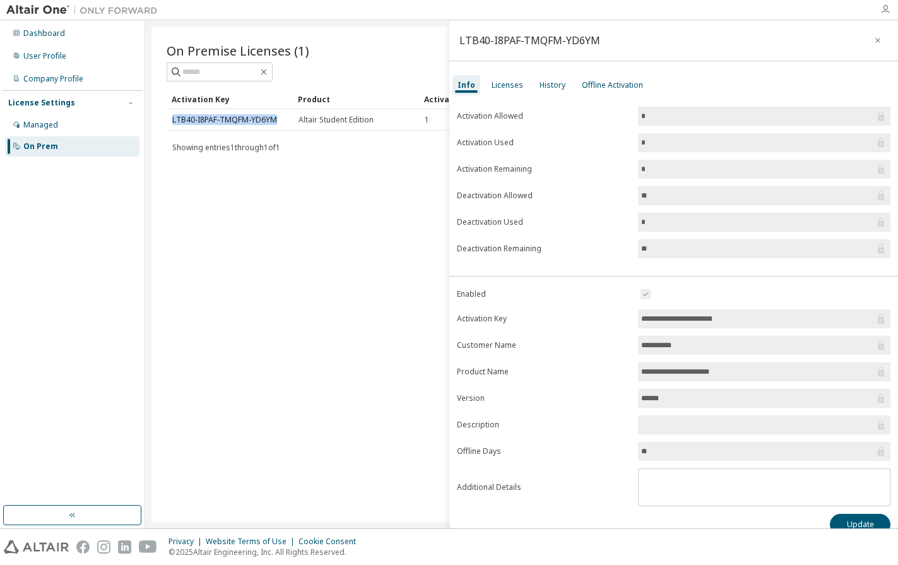
scroll to position [0, 0]
click at [886, 13] on icon "button" at bounding box center [885, 9] width 10 height 10
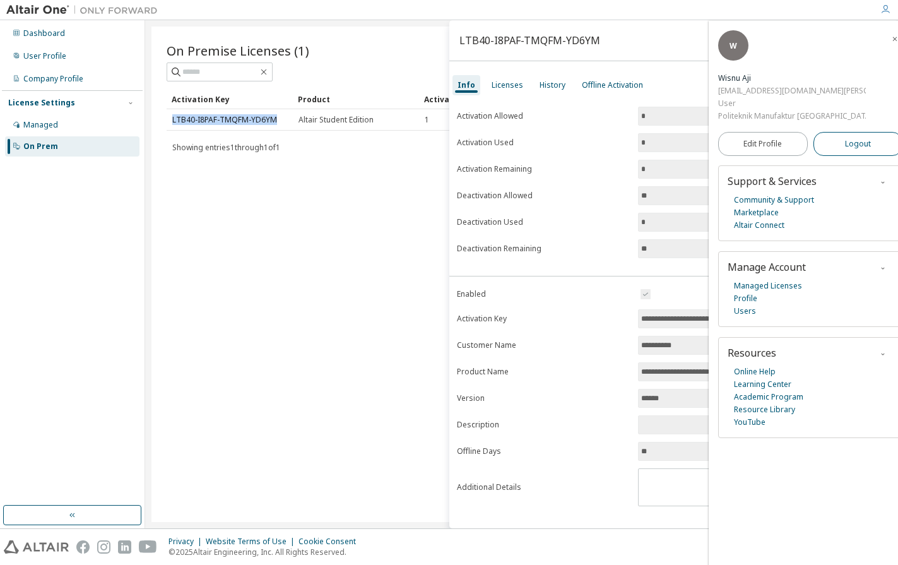
click at [845, 144] on span "Logout" at bounding box center [858, 144] width 26 height 13
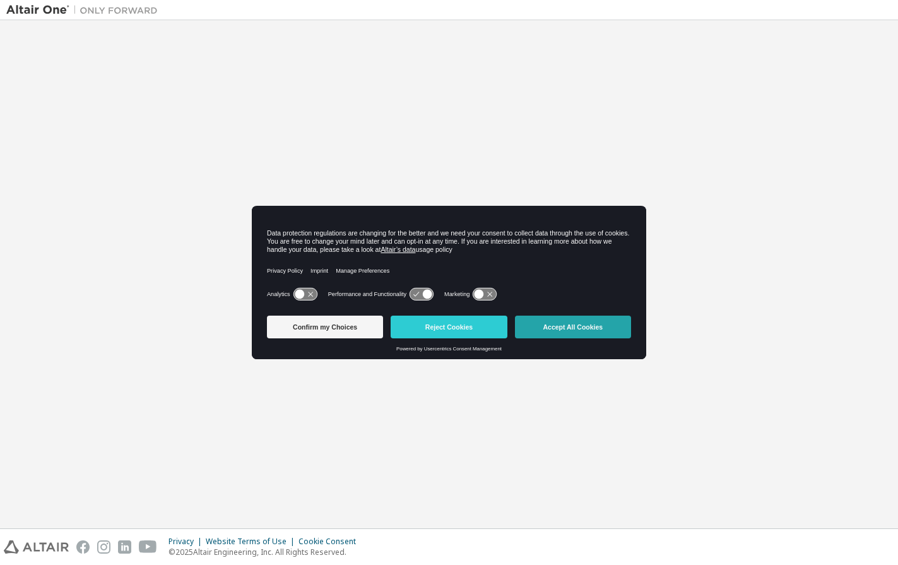
click at [575, 320] on button "Accept All Cookies" at bounding box center [573, 326] width 116 height 23
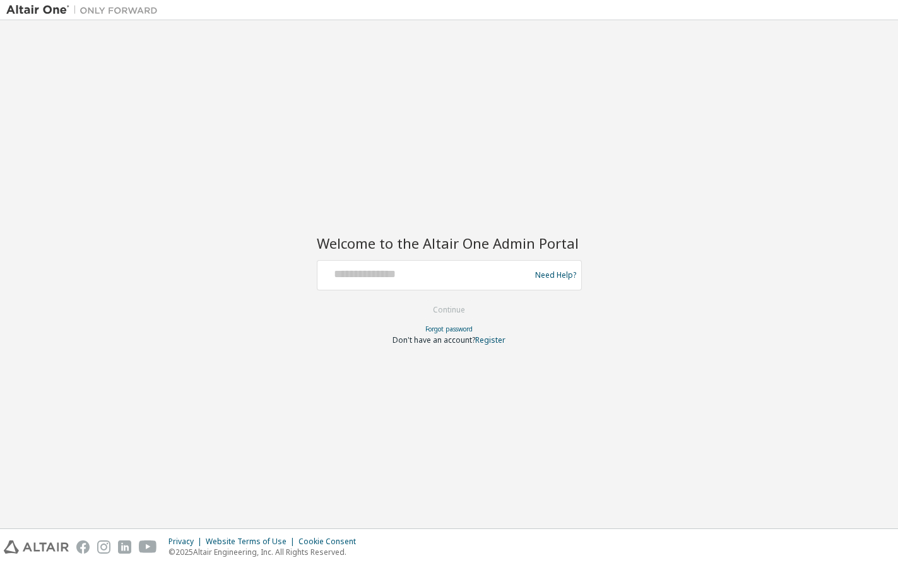
click at [414, 192] on div "Welcome to the Altair One Admin Portal Need Help? Please make sure that you pro…" at bounding box center [448, 273] width 885 height 495
paste input "**********"
type input "**********"
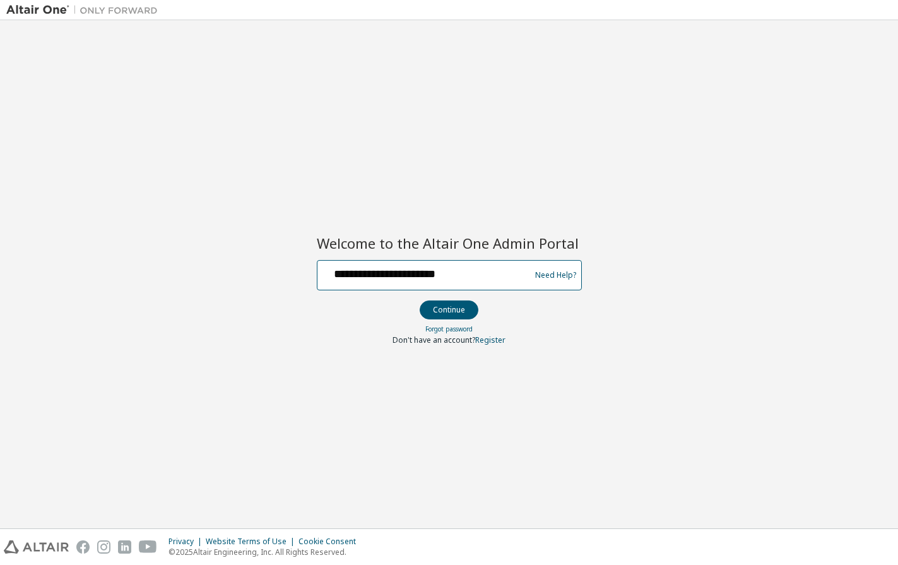
click at [365, 271] on input "**********" at bounding box center [425, 272] width 206 height 18
paste input "**********"
type input "**********"
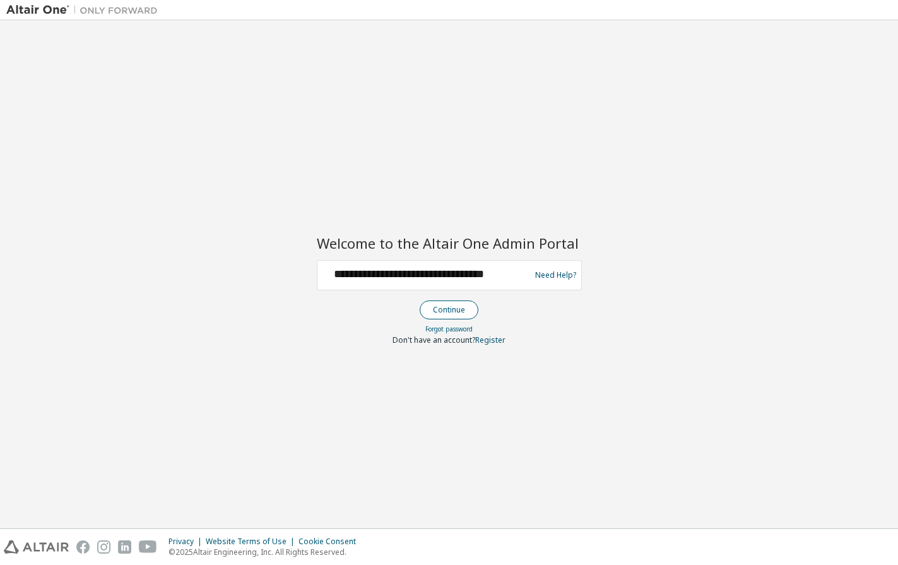
click at [438, 308] on button "Continue" at bounding box center [449, 309] width 59 height 19
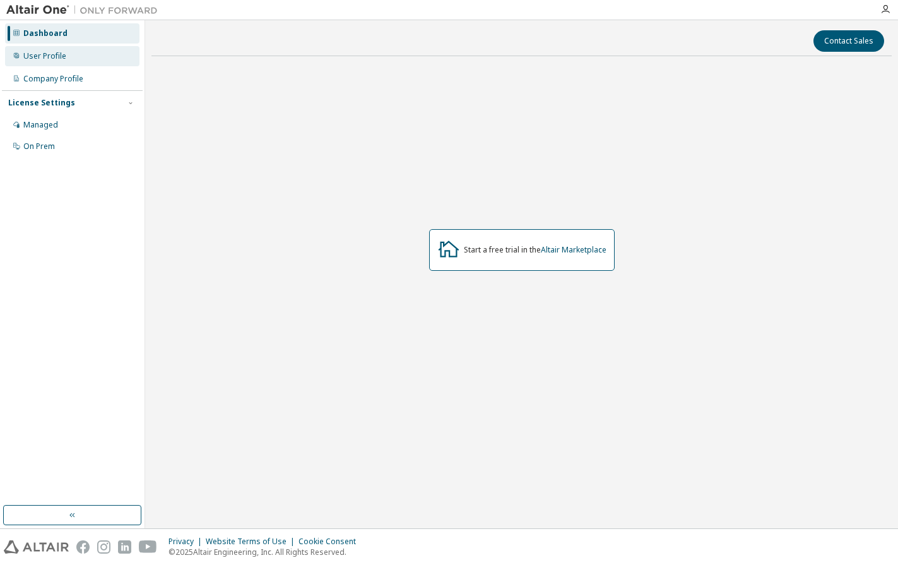
click at [66, 62] on div "User Profile" at bounding box center [72, 56] width 134 height 20
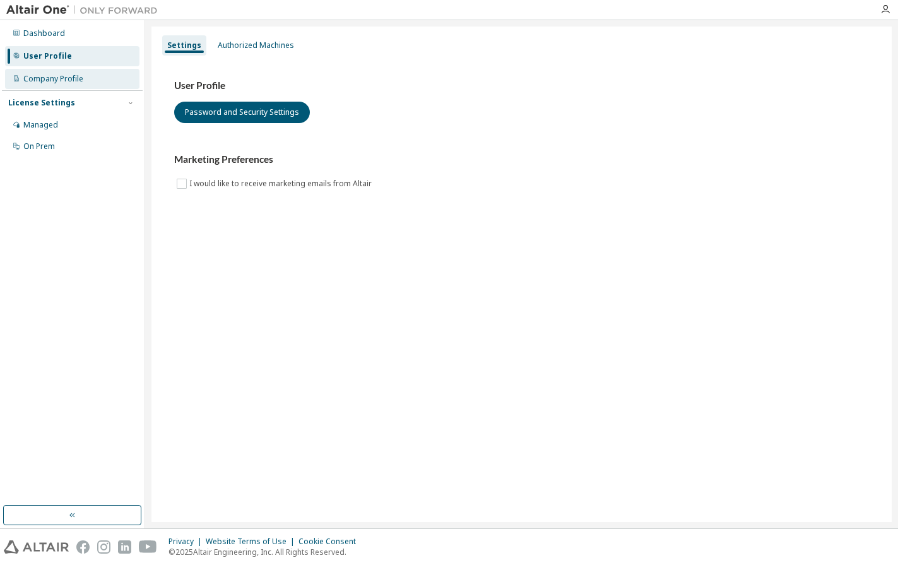
click at [76, 78] on div "Company Profile" at bounding box center [53, 79] width 60 height 10
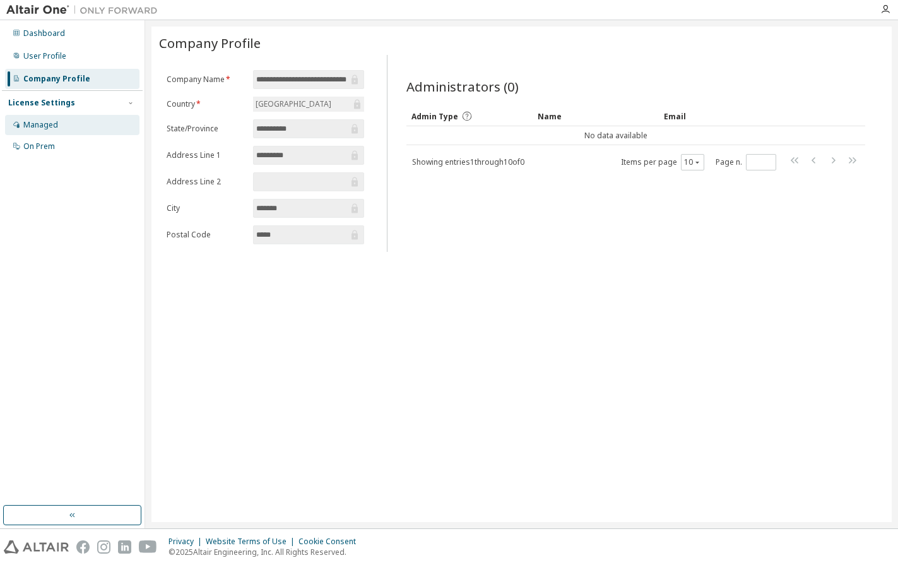
click at [67, 118] on div "Managed" at bounding box center [72, 125] width 134 height 20
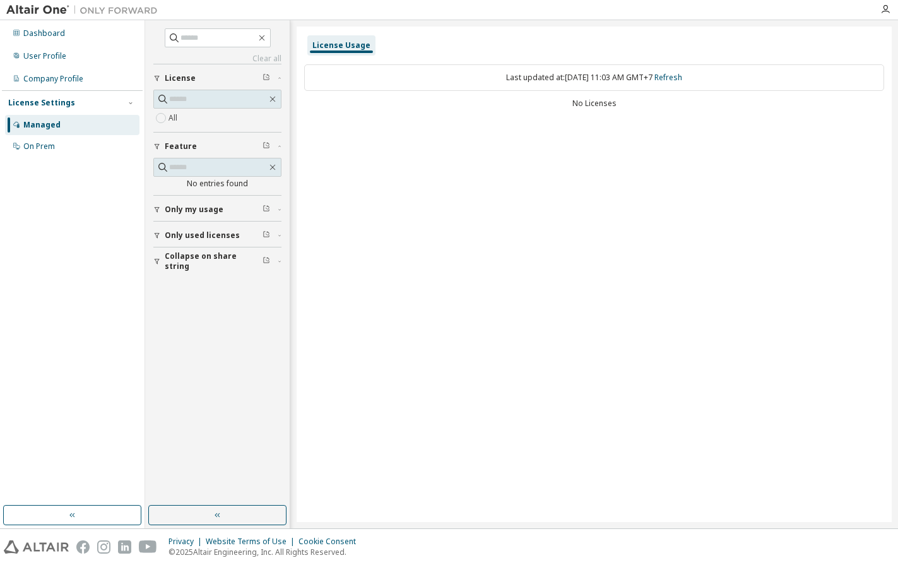
click at [224, 209] on div "Only my usage" at bounding box center [221, 209] width 113 height 10
click at [213, 271] on span "Only used licenses" at bounding box center [202, 272] width 75 height 10
click at [209, 332] on span "Collapse on share string" at bounding box center [214, 334] width 98 height 20
click at [216, 206] on span "Only my usage" at bounding box center [194, 209] width 59 height 10
click at [187, 228] on div "Yes No" at bounding box center [217, 236] width 128 height 30
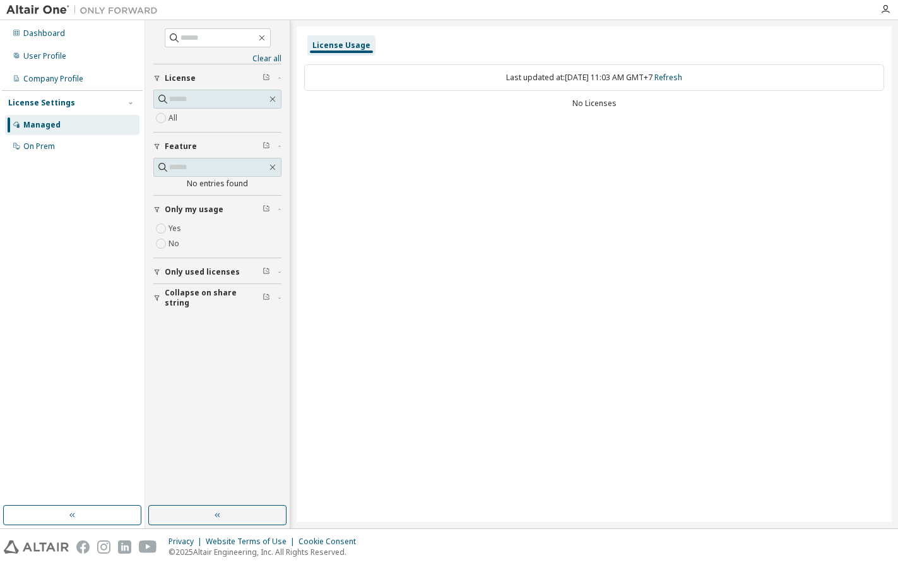
click at [220, 269] on span "Only used licenses" at bounding box center [202, 272] width 75 height 10
click at [175, 290] on label "Yes" at bounding box center [175, 290] width 15 height 15
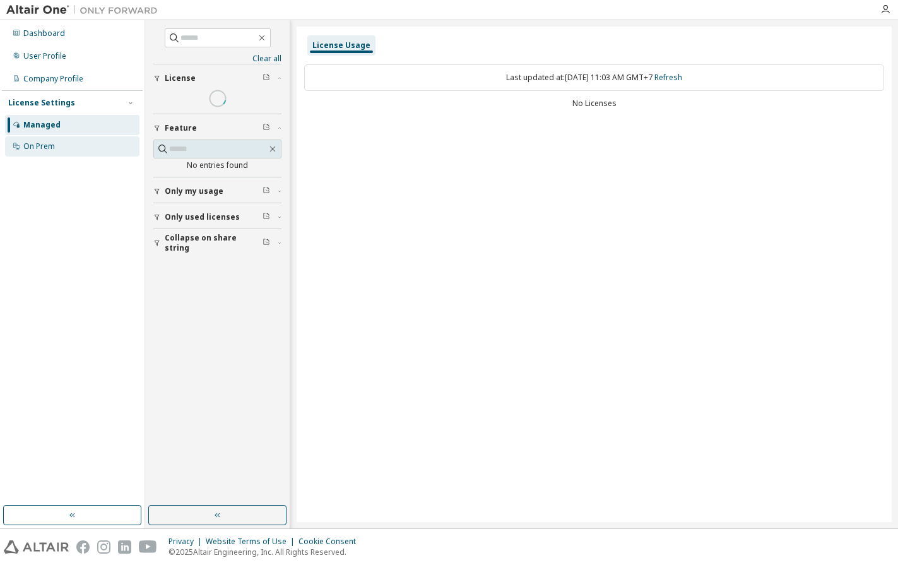
click at [57, 148] on div "On Prem" at bounding box center [72, 146] width 134 height 20
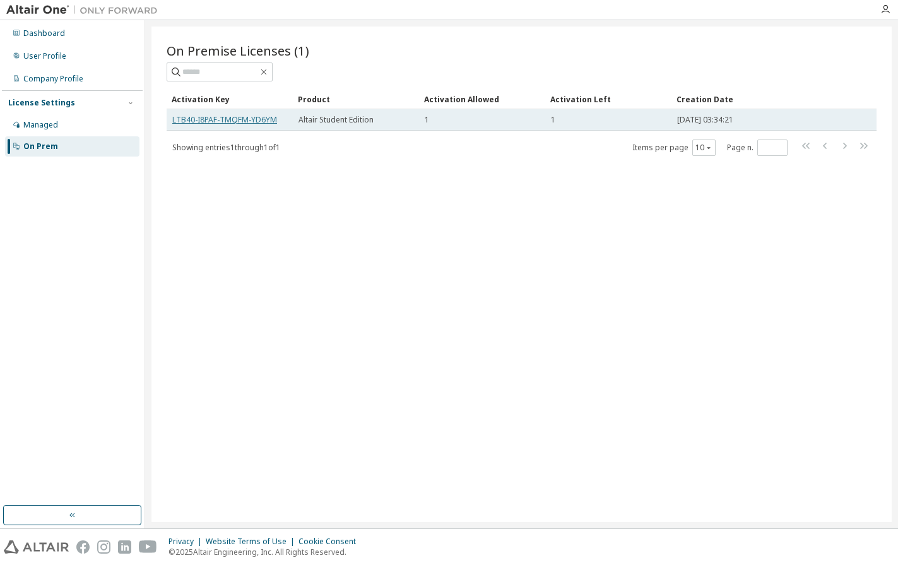
click at [262, 121] on link "LTB40-I8PAF-TMQFM-YD6YM" at bounding box center [224, 119] width 105 height 11
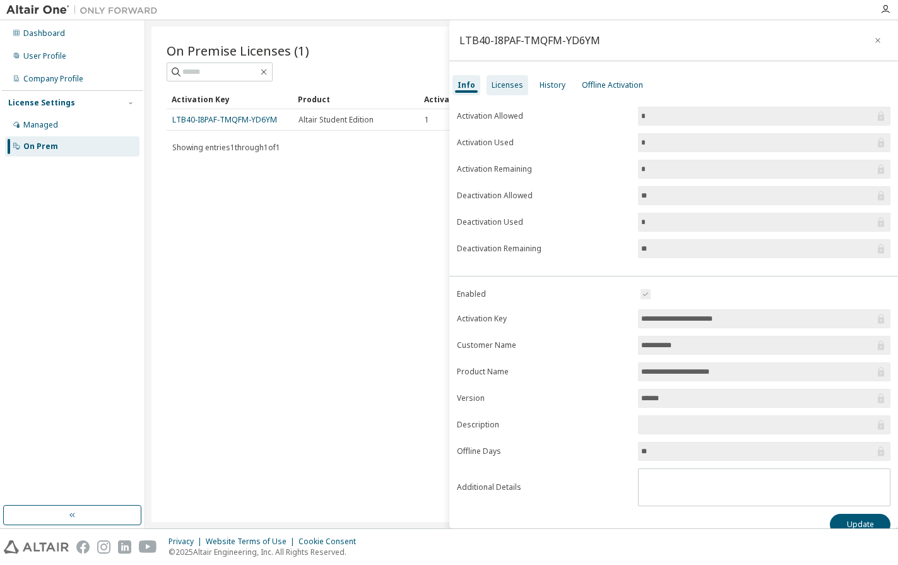
click at [508, 87] on div "Licenses" at bounding box center [507, 85] width 32 height 10
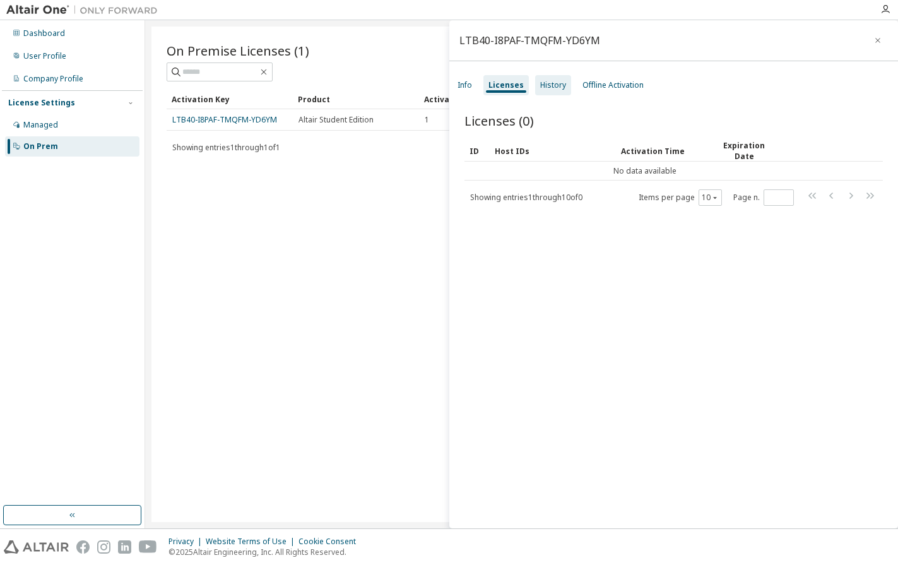
click at [560, 88] on div "History" at bounding box center [553, 85] width 26 height 10
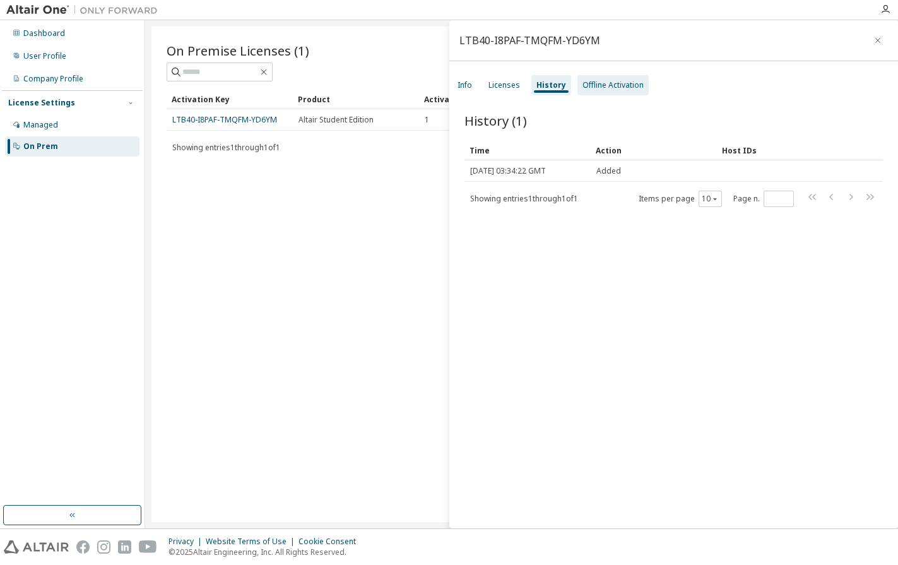
click at [601, 84] on div "Offline Activation" at bounding box center [612, 85] width 61 height 10
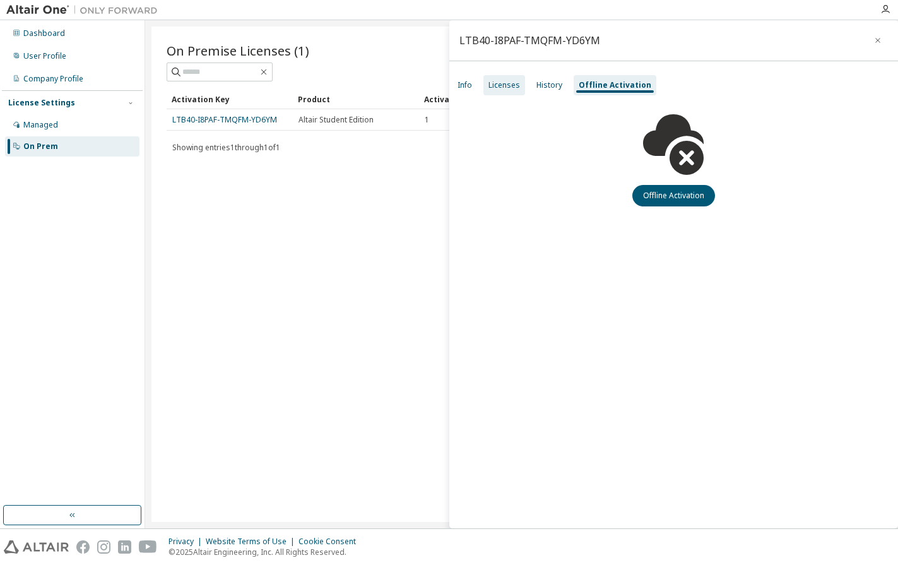
click at [502, 81] on div "Licenses" at bounding box center [504, 85] width 32 height 10
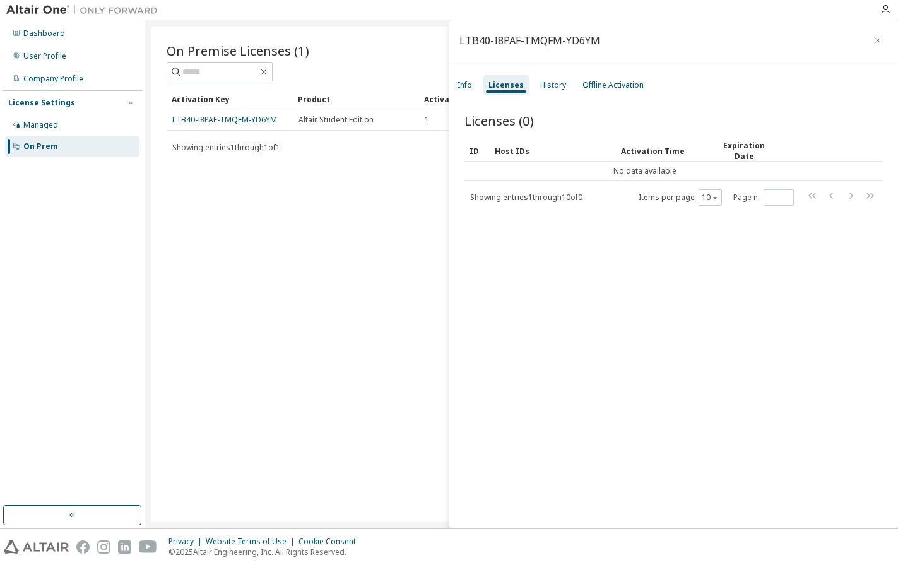
click at [541, 42] on div "LTB40-I8PAF-TMQFM-YD6YM" at bounding box center [529, 40] width 141 height 10
click at [498, 295] on div "Licenses (0) Clear Load Save Save As Field Operator Value Select filter Select …" at bounding box center [673, 322] width 449 height 451
click at [237, 120] on link "LTB40-I8PAF-TMQFM-YD6YM" at bounding box center [224, 119] width 105 height 11
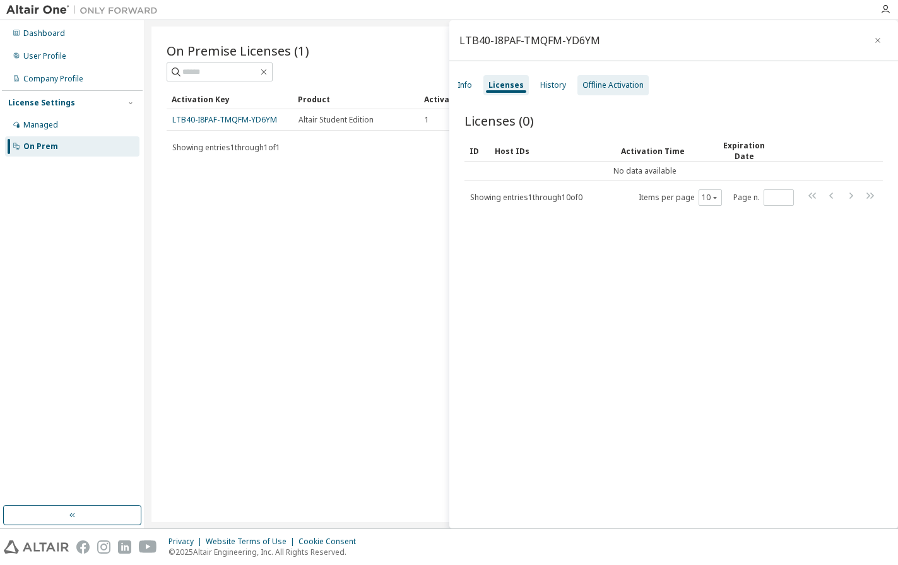
click at [630, 85] on div "Offline Activation" at bounding box center [612, 85] width 61 height 10
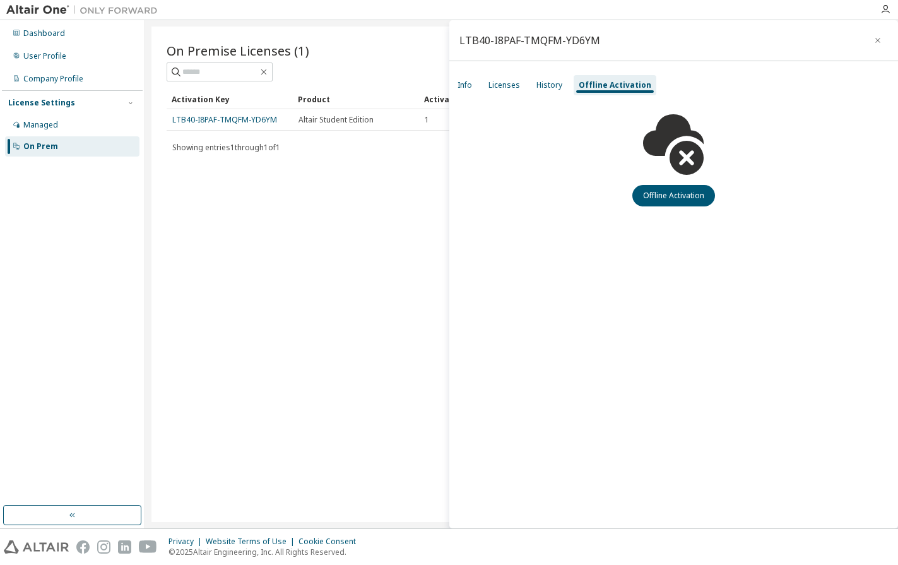
click at [678, 170] on icon at bounding box center [673, 144] width 61 height 61
click at [673, 193] on button "Offline Activation" at bounding box center [673, 195] width 83 height 21
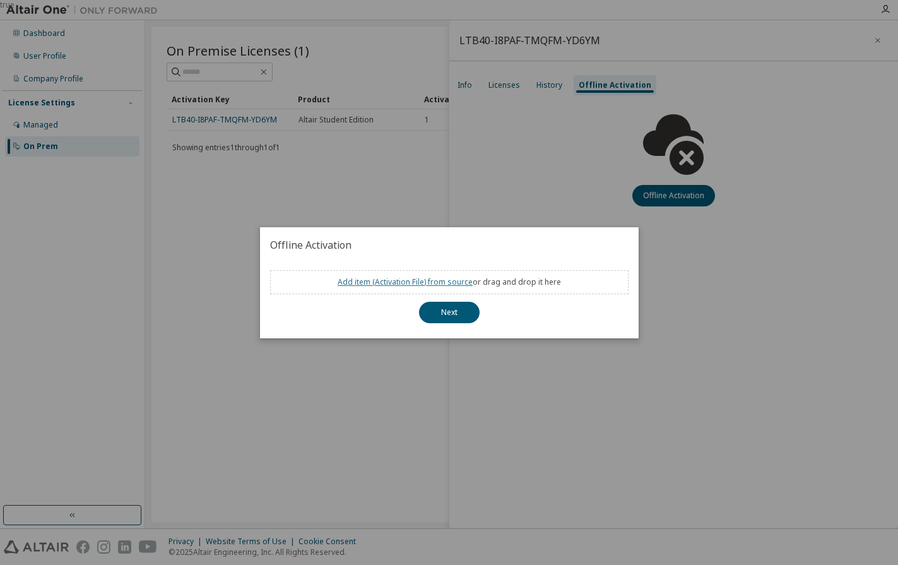
click at [413, 285] on link "Add item ( Activation File ) from source" at bounding box center [404, 281] width 135 height 11
click at [464, 305] on button "Next" at bounding box center [449, 312] width 61 height 21
click at [450, 309] on button "Next" at bounding box center [449, 312] width 61 height 21
click at [440, 315] on button "Next" at bounding box center [449, 312] width 61 height 21
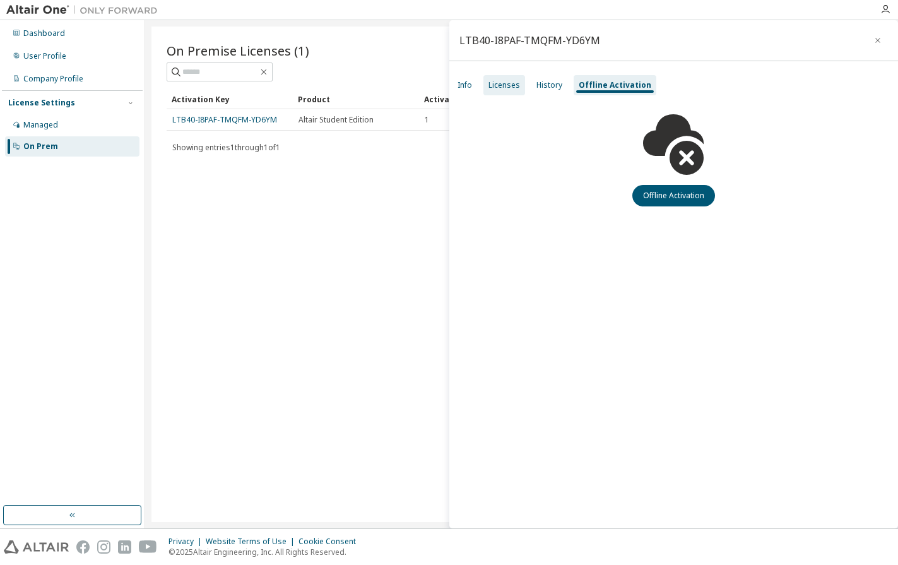
click at [500, 80] on div "Licenses" at bounding box center [504, 85] width 32 height 10
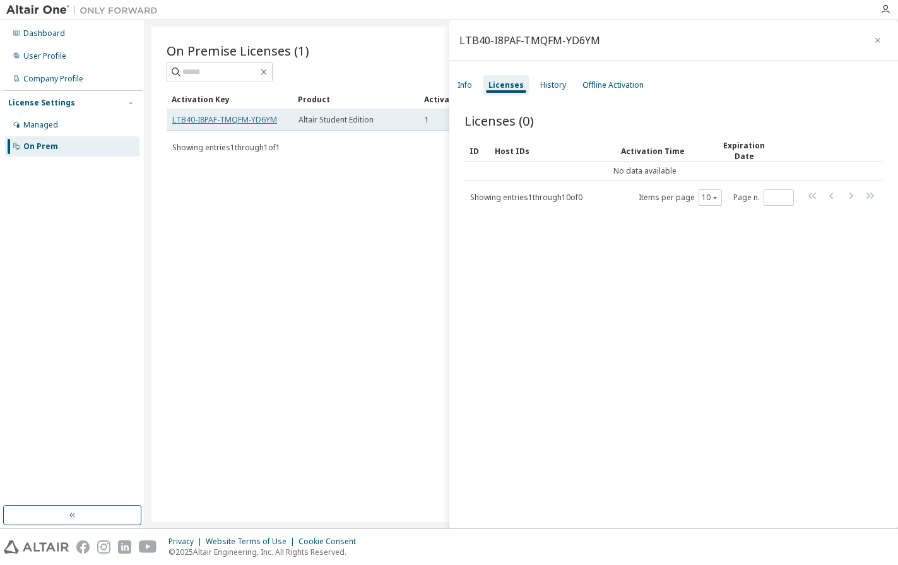
click at [269, 124] on link "LTB40-I8PAF-TMQFM-YD6YM" at bounding box center [224, 119] width 105 height 11
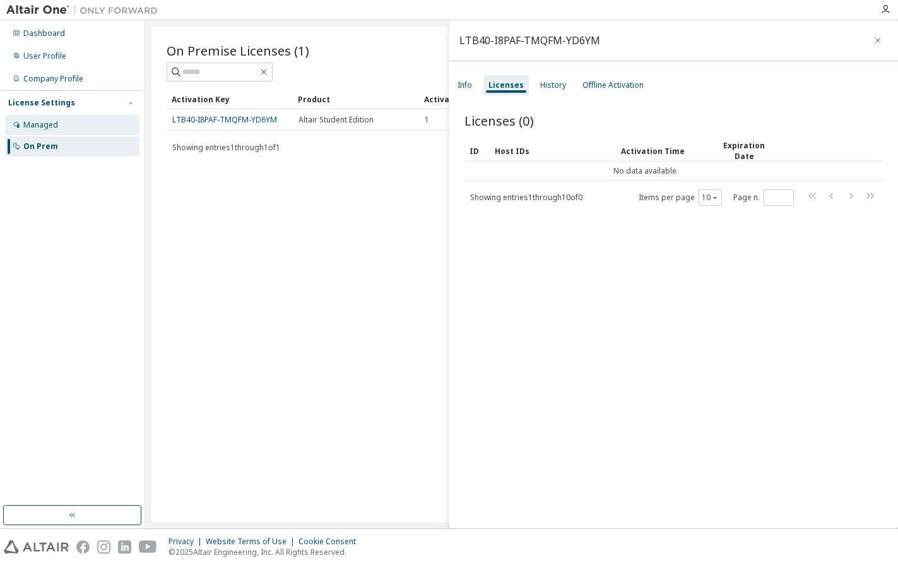
click at [59, 129] on div "Managed" at bounding box center [72, 125] width 134 height 20
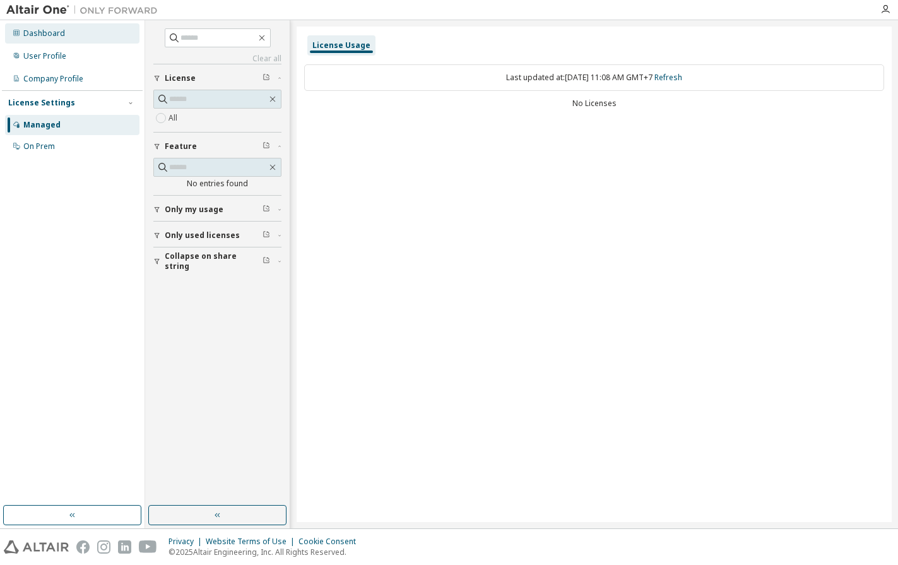
click at [64, 37] on div "Dashboard" at bounding box center [72, 33] width 134 height 20
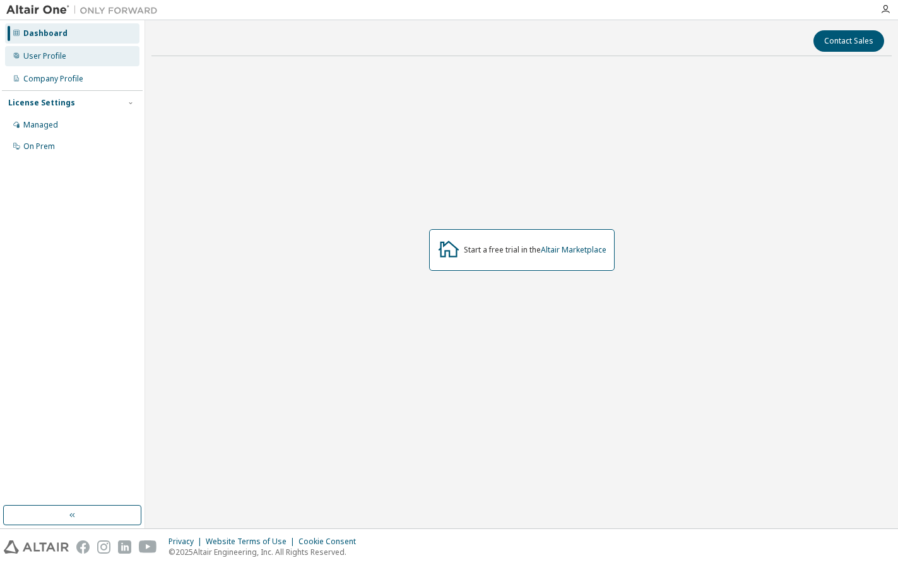
click at [73, 61] on div "User Profile" at bounding box center [72, 56] width 134 height 20
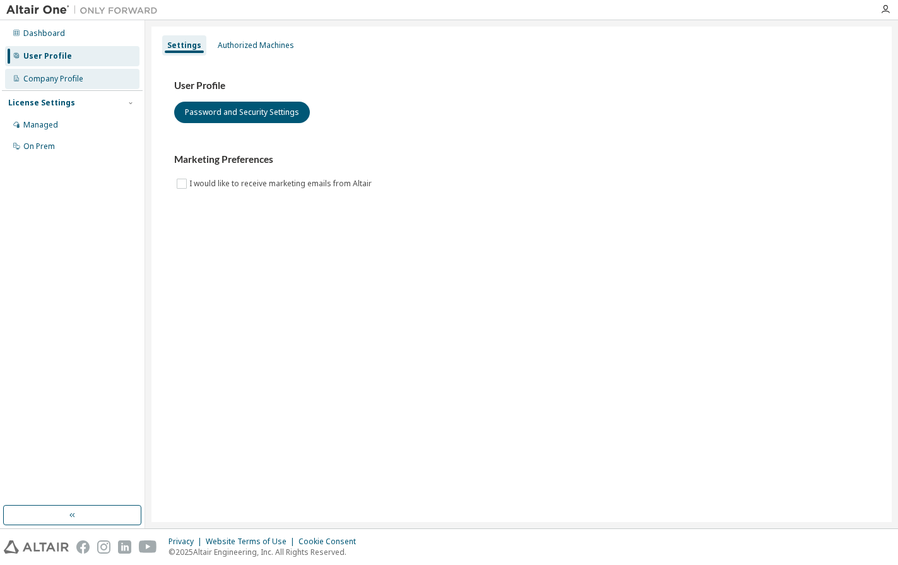
click at [74, 82] on div "Company Profile" at bounding box center [53, 79] width 60 height 10
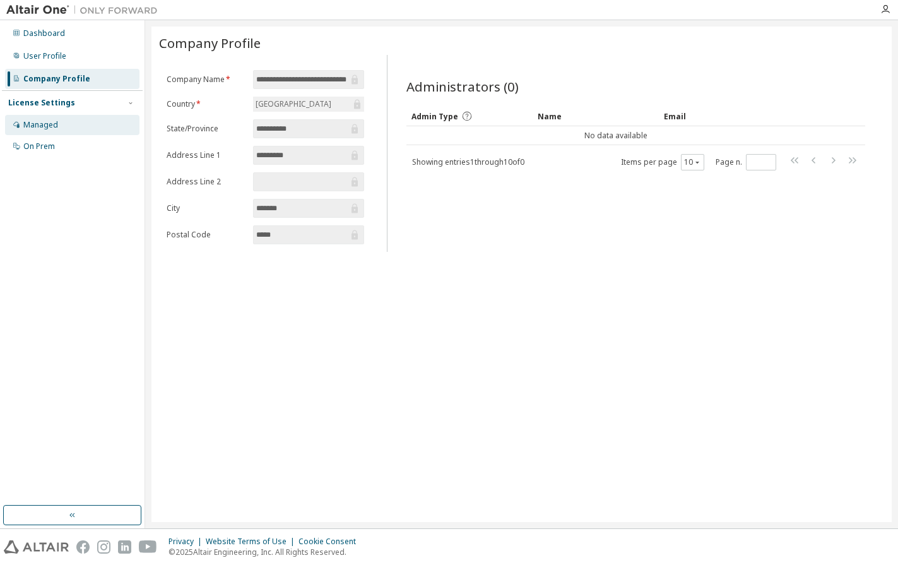
click at [70, 124] on div "Managed" at bounding box center [72, 125] width 134 height 20
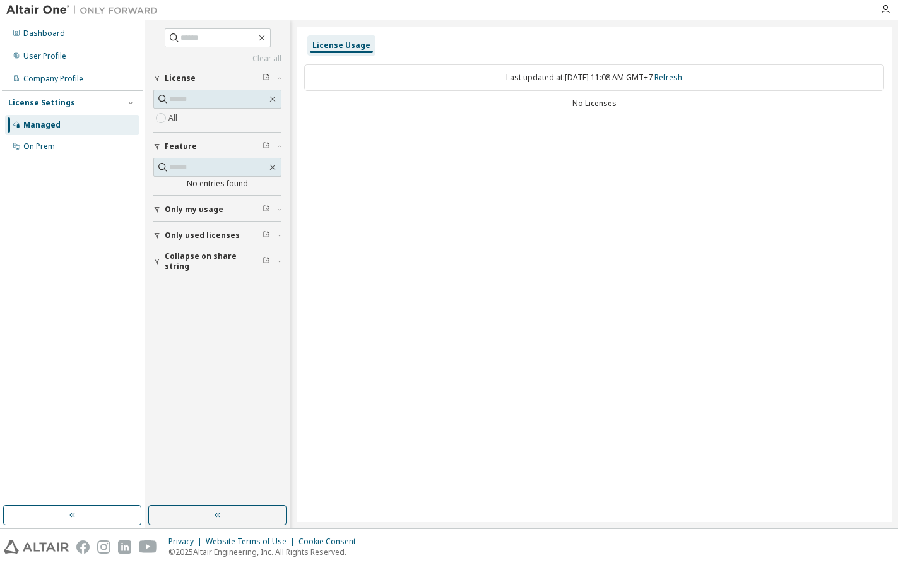
click at [360, 257] on div "License Usage Last updated at: [DATE] 11:08 AM GMT+7 Refresh No Licenses" at bounding box center [593, 273] width 595 height 495
click at [678, 76] on link "Refresh" at bounding box center [668, 77] width 28 height 11
click at [64, 73] on div "Company Profile" at bounding box center [72, 79] width 134 height 20
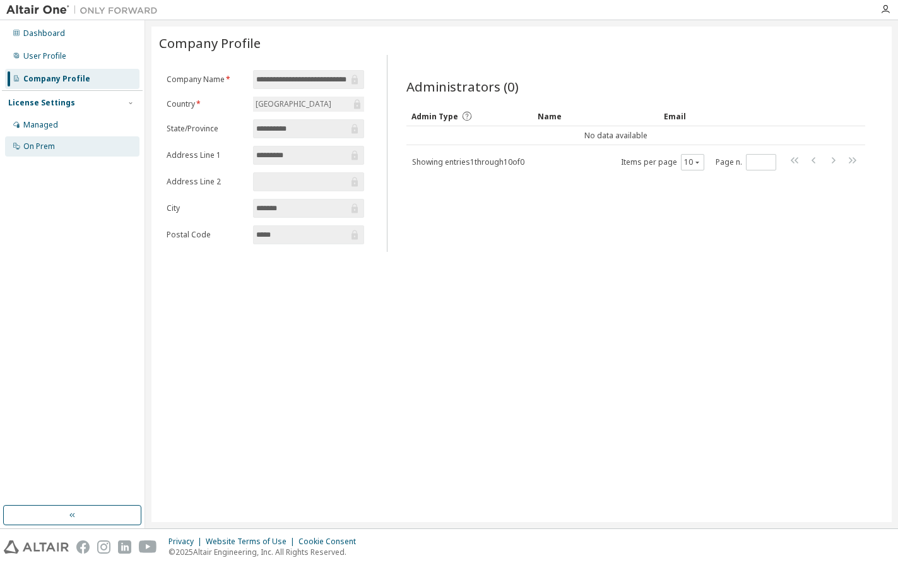
click at [39, 144] on div "On Prem" at bounding box center [39, 146] width 32 height 10
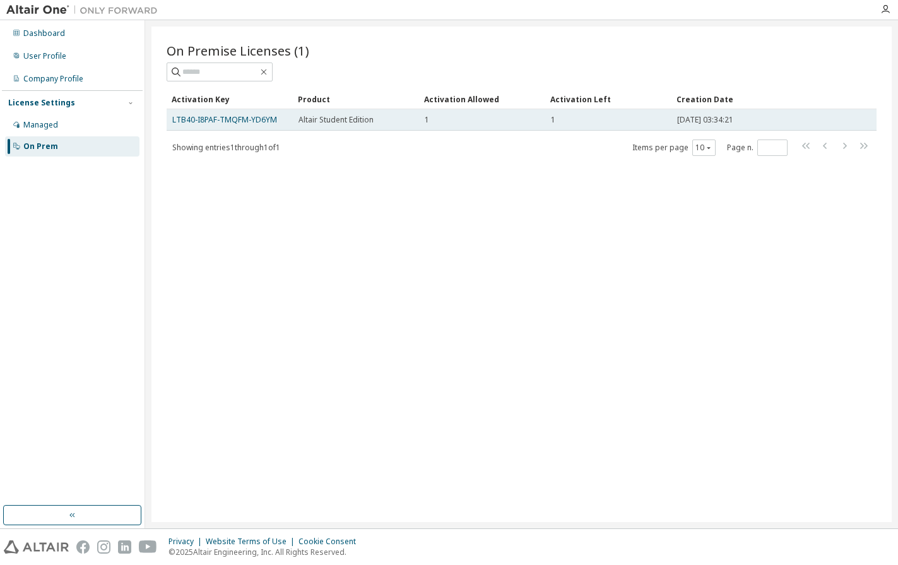
click at [260, 125] on td "LTB40-I8PAF-TMQFM-YD6YM" at bounding box center [230, 119] width 126 height 21
click at [259, 119] on link "LTB40-I8PAF-TMQFM-YD6YM" at bounding box center [224, 119] width 105 height 11
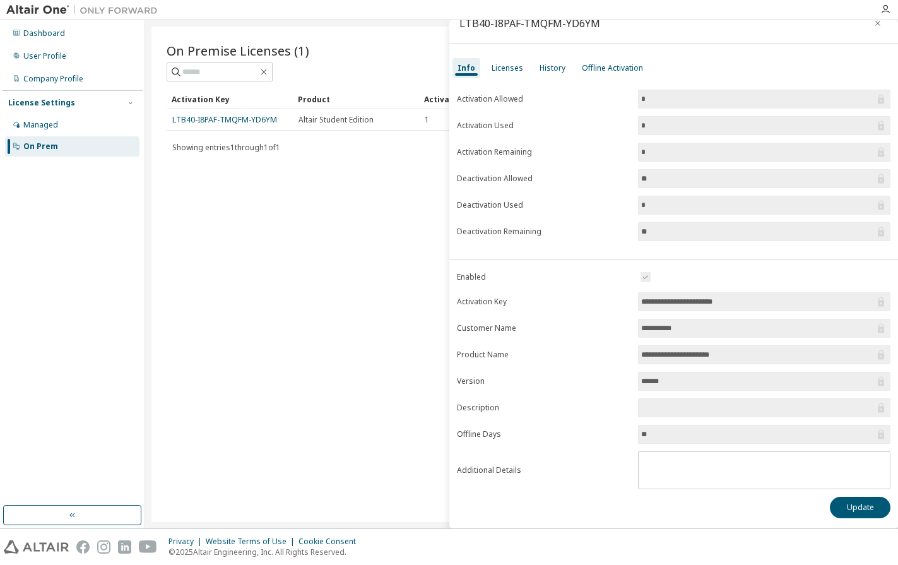
scroll to position [17, 0]
